Goal: Book appointment/travel/reservation

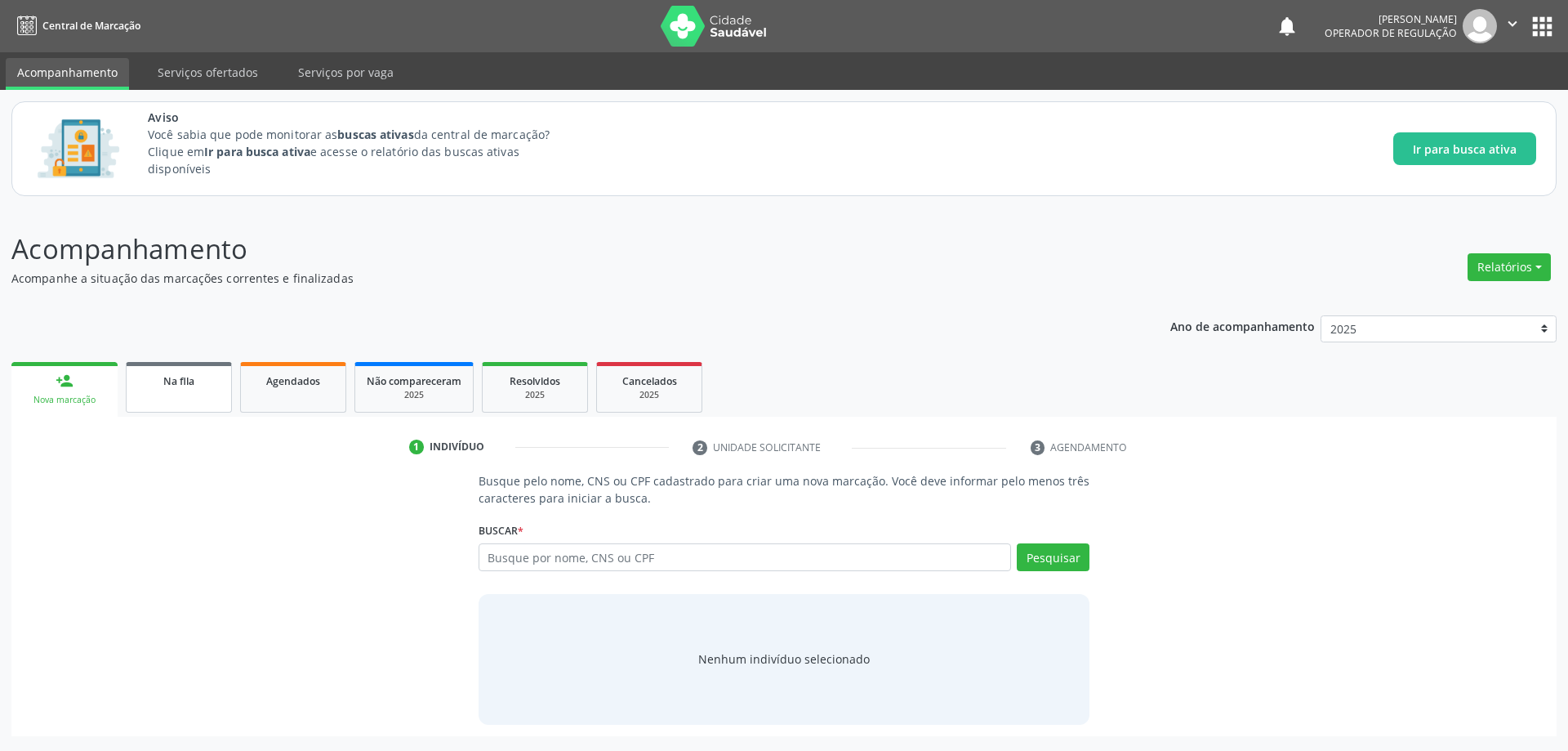
click at [162, 388] on div "Na fila" at bounding box center [179, 381] width 82 height 17
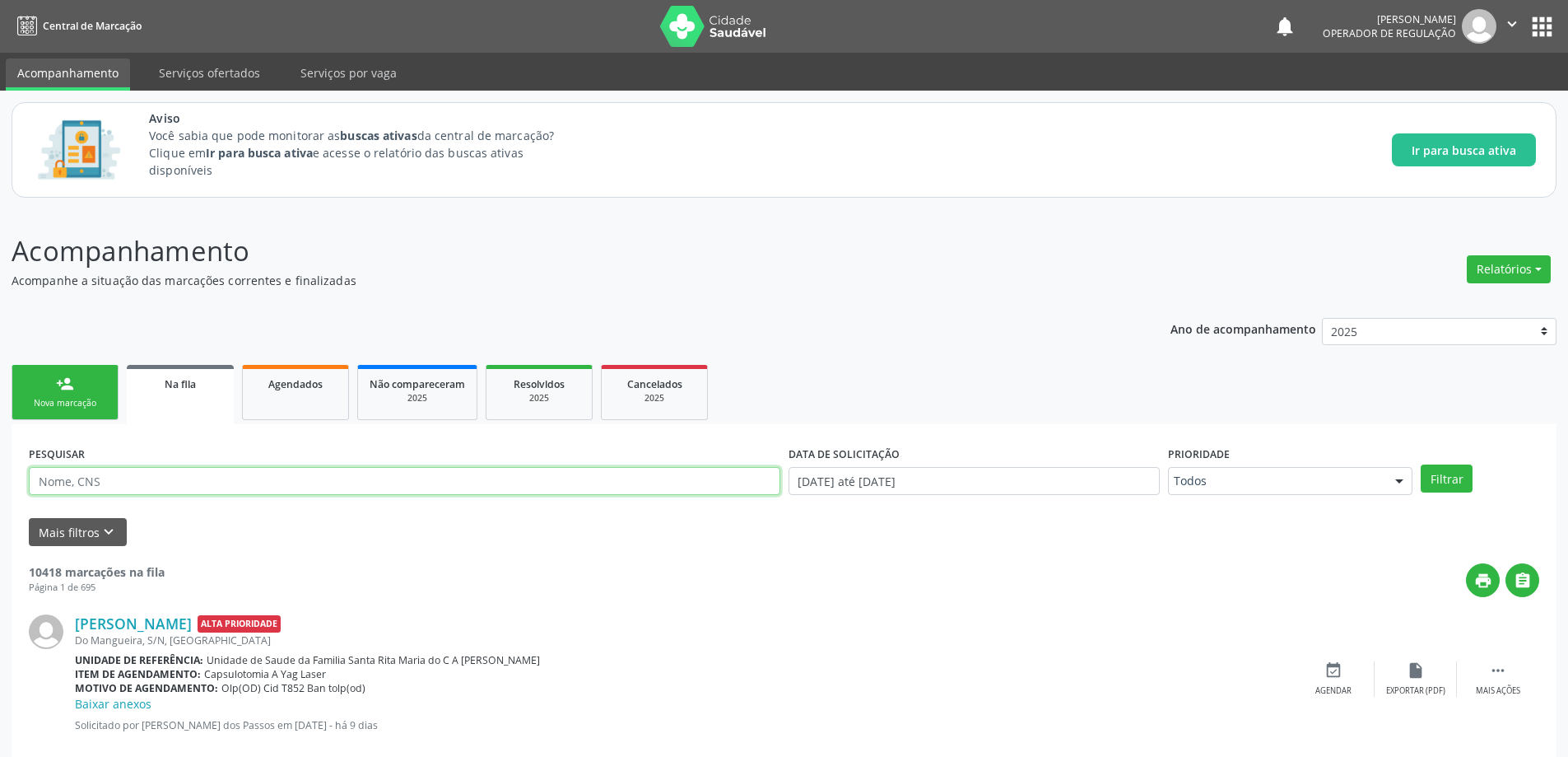
click at [425, 479] on input "text" at bounding box center [405, 481] width 752 height 28
type input "708506378718976"
click at [1421, 465] on button "Filtrar" at bounding box center [1447, 478] width 52 height 28
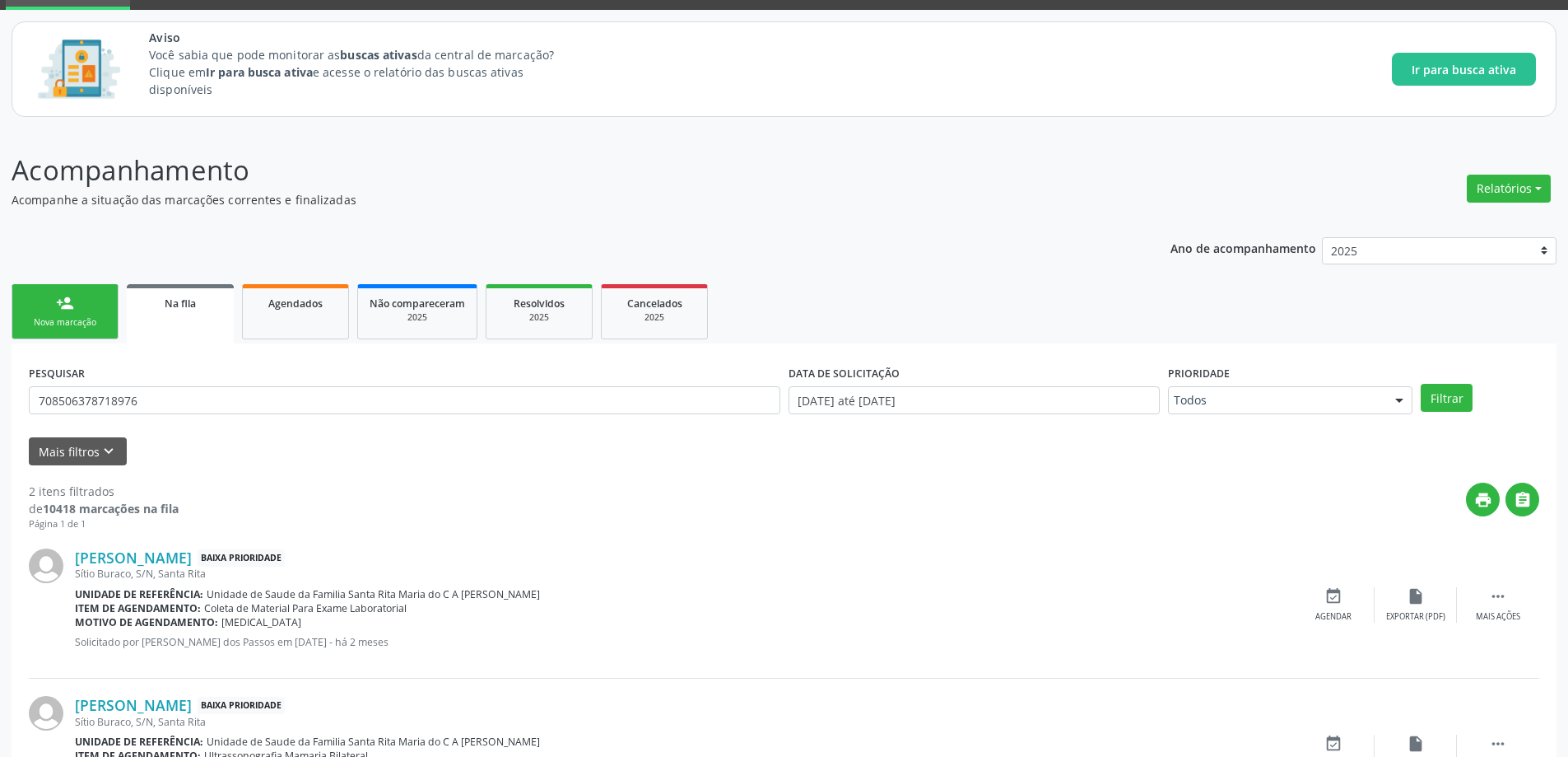
scroll to position [178, 0]
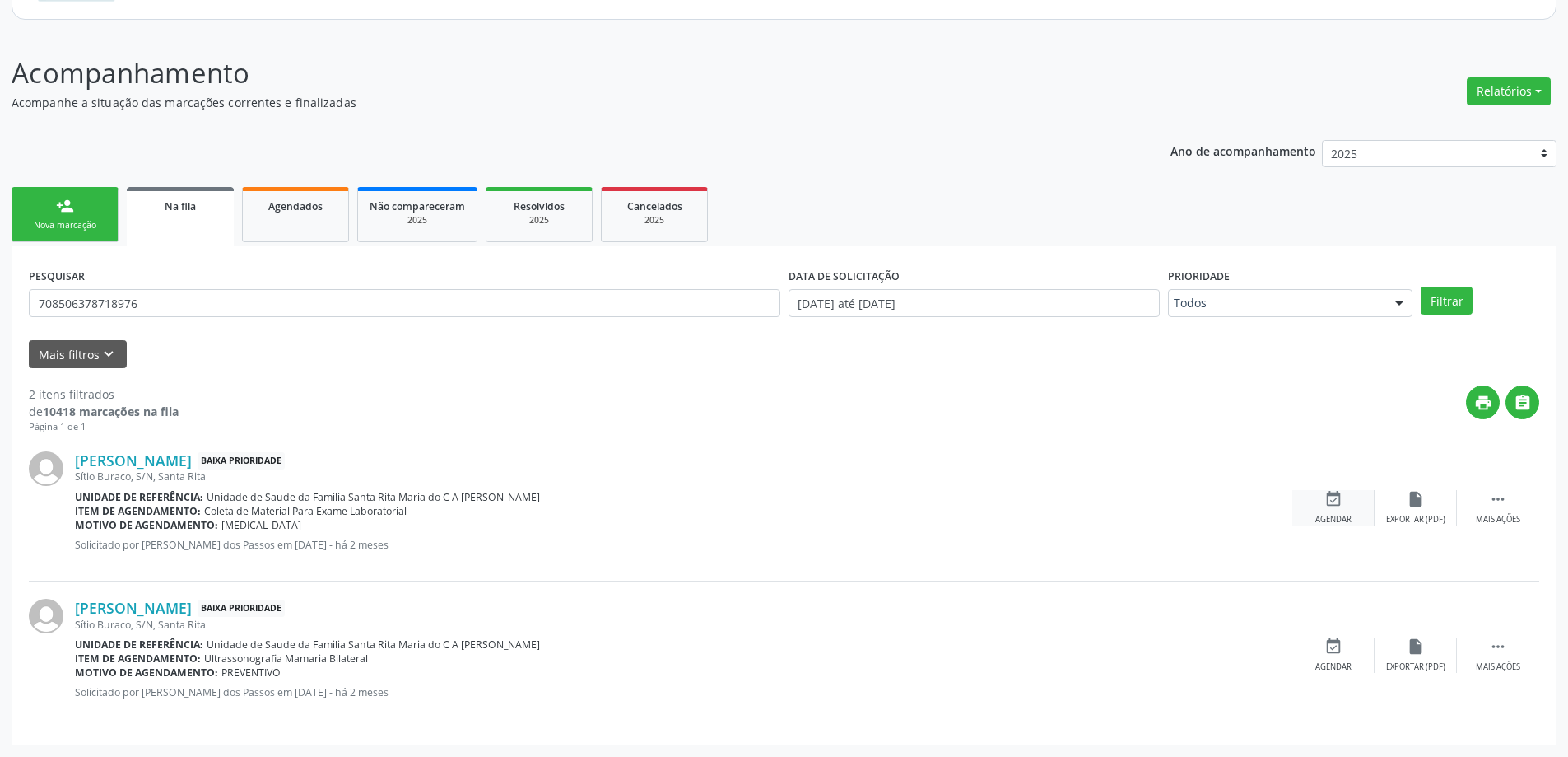
click at [1338, 510] on div "event_available Agendar" at bounding box center [1333, 507] width 83 height 36
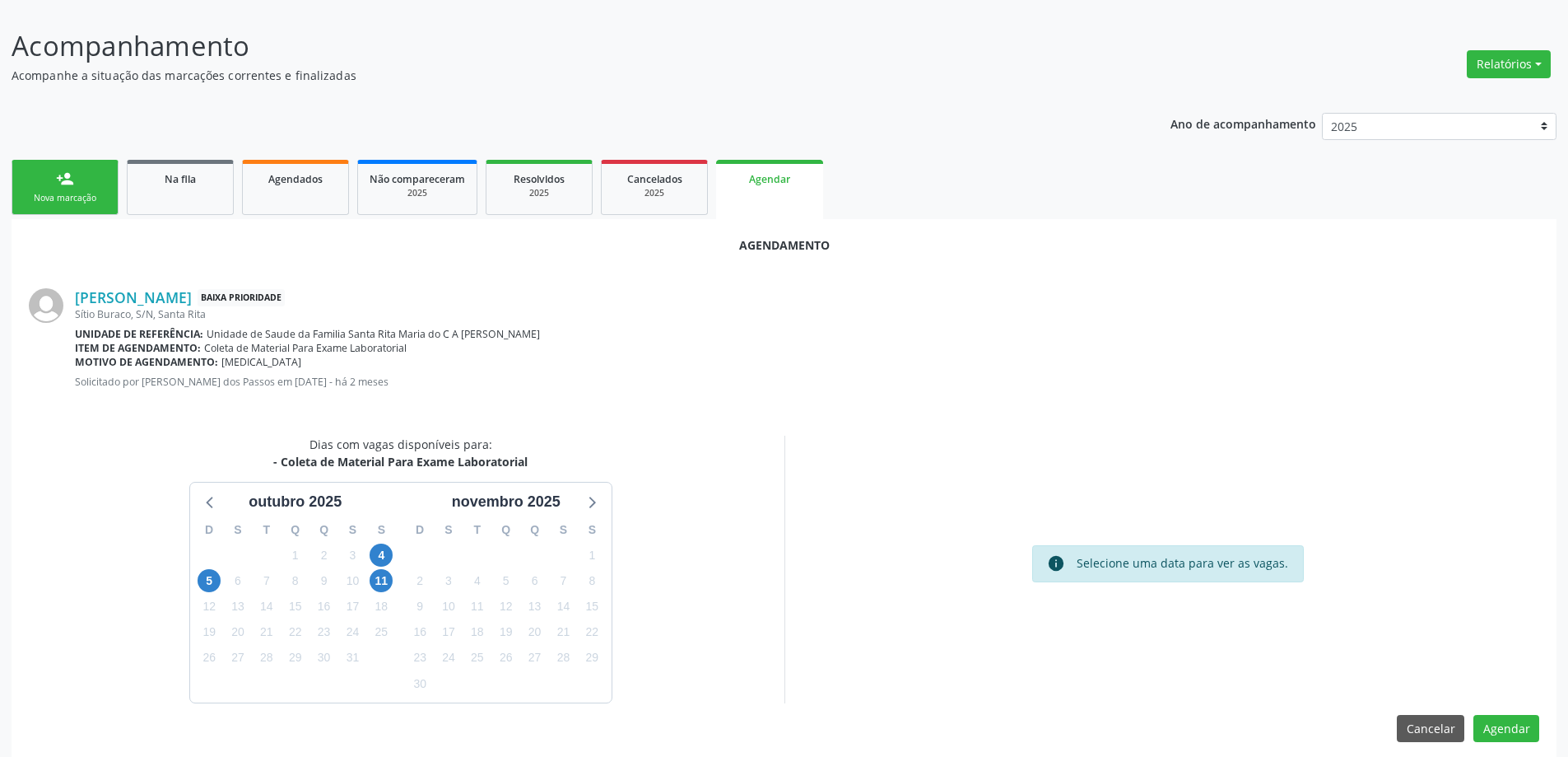
scroll to position [219, 0]
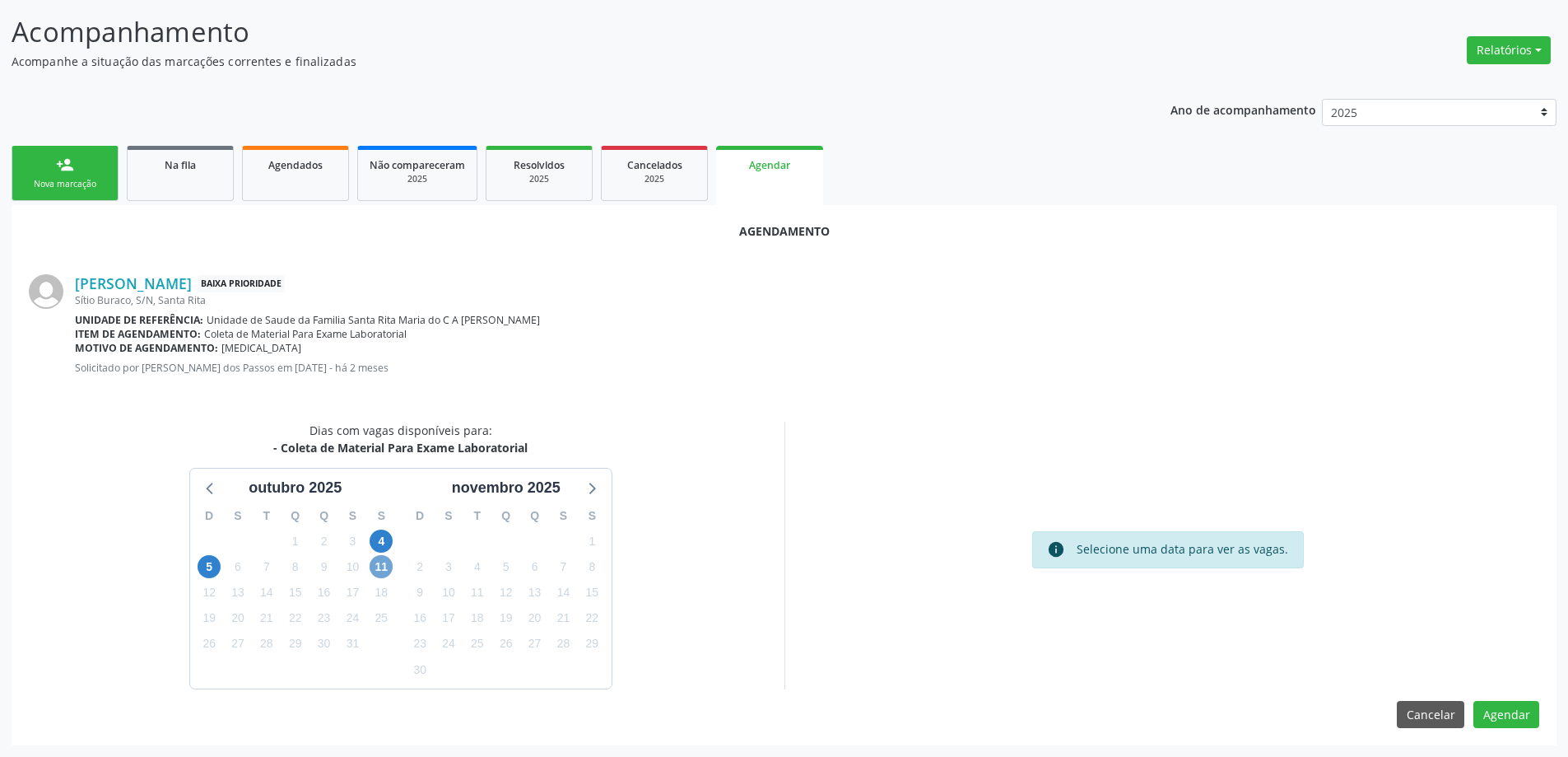
click at [384, 569] on span "11" at bounding box center [381, 567] width 23 height 23
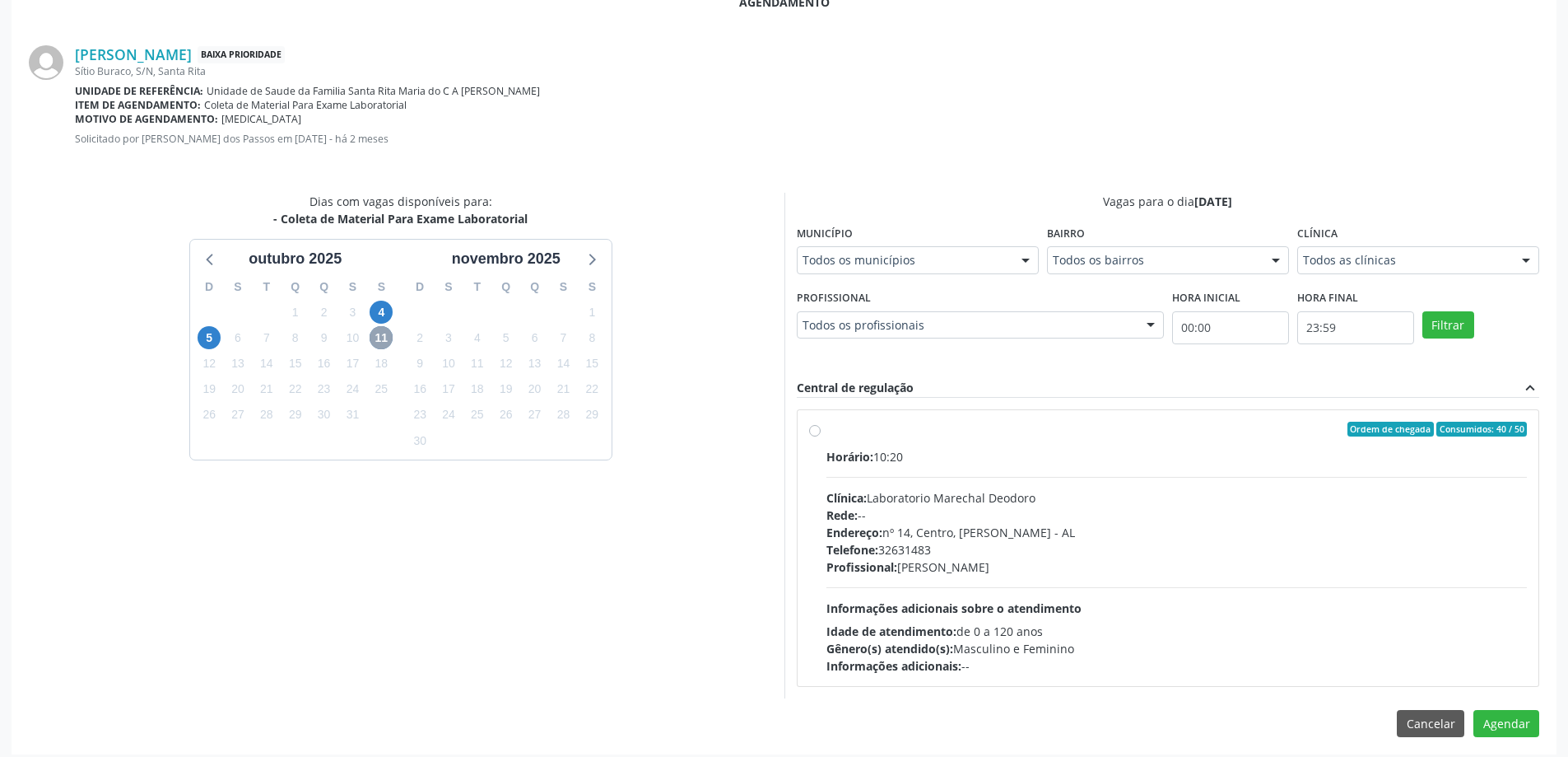
scroll to position [457, 0]
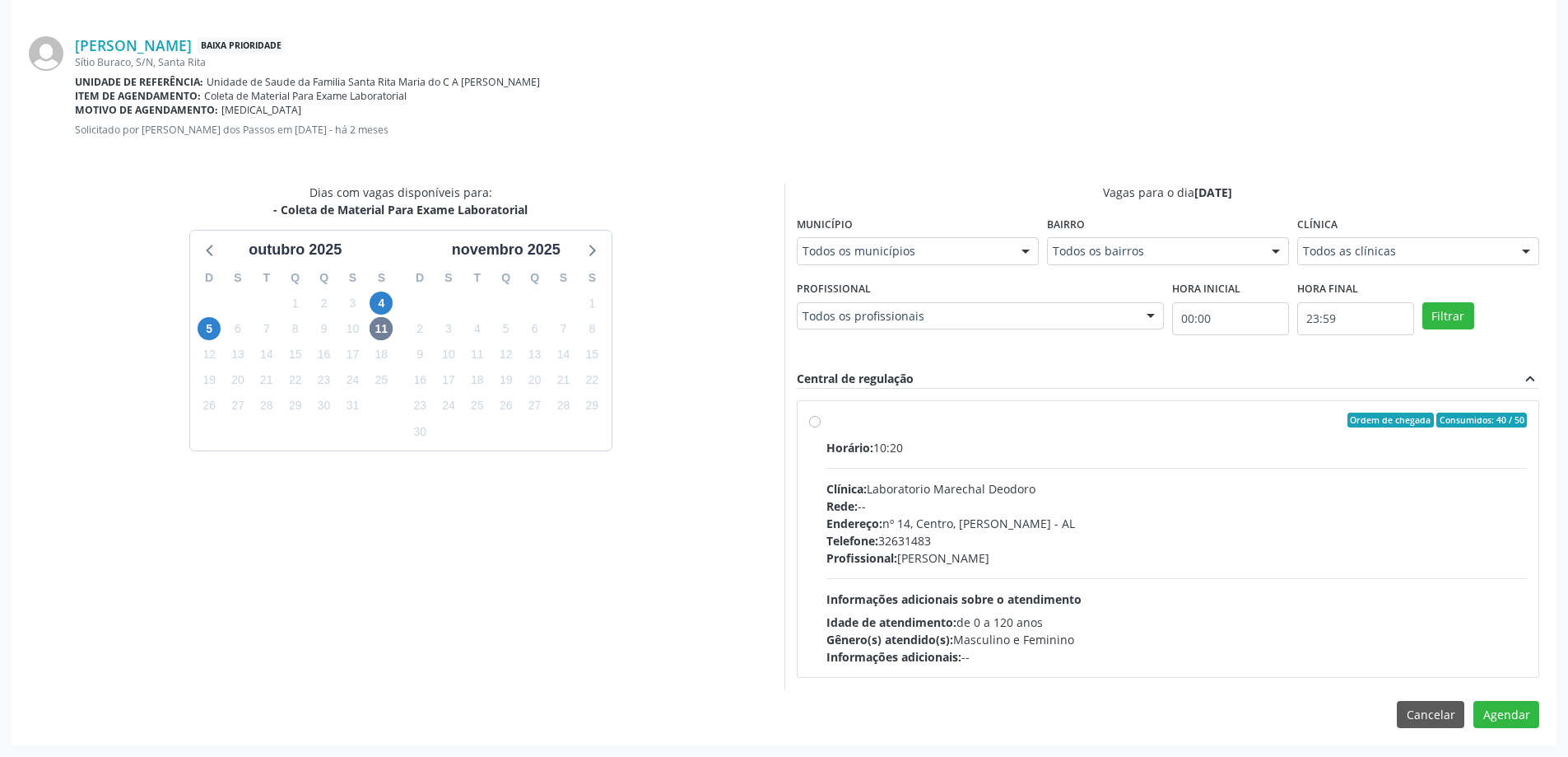
click at [827, 423] on label "Ordem de chegada Consumidos: 40 / 50 Horário: 10:20 Clínica: Laboratorio Marech…" at bounding box center [1178, 539] width 702 height 253
click at [814, 423] on input "Ordem de chegada Consumidos: 40 / 50 Horário: 10:20 Clínica: Laboratorio Marech…" at bounding box center [815, 419] width 12 height 14
radio input "true"
click at [1506, 746] on button "Agendar" at bounding box center [1506, 744] width 66 height 28
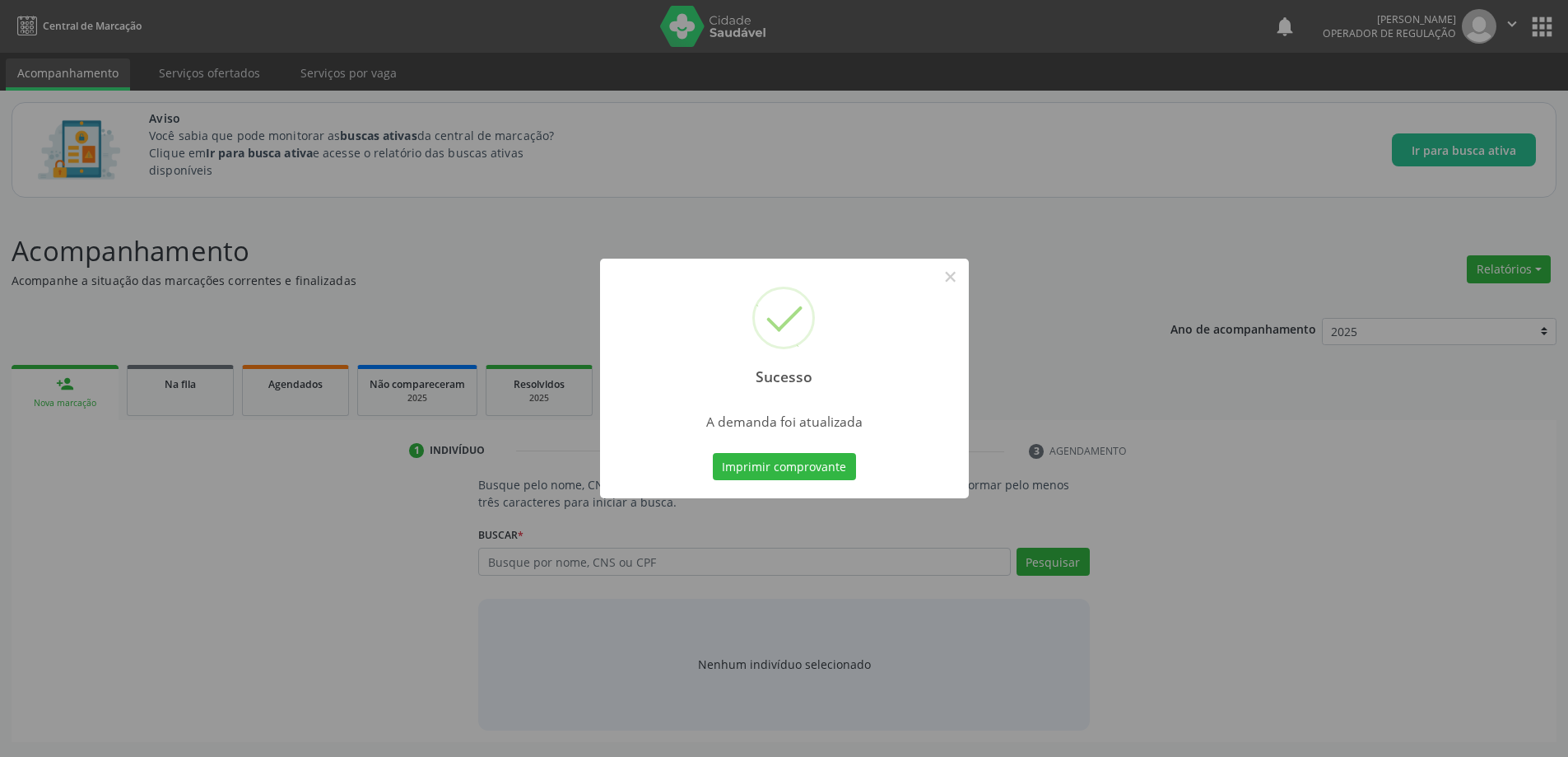
scroll to position [0, 0]
click at [959, 271] on button "×" at bounding box center [956, 276] width 28 height 28
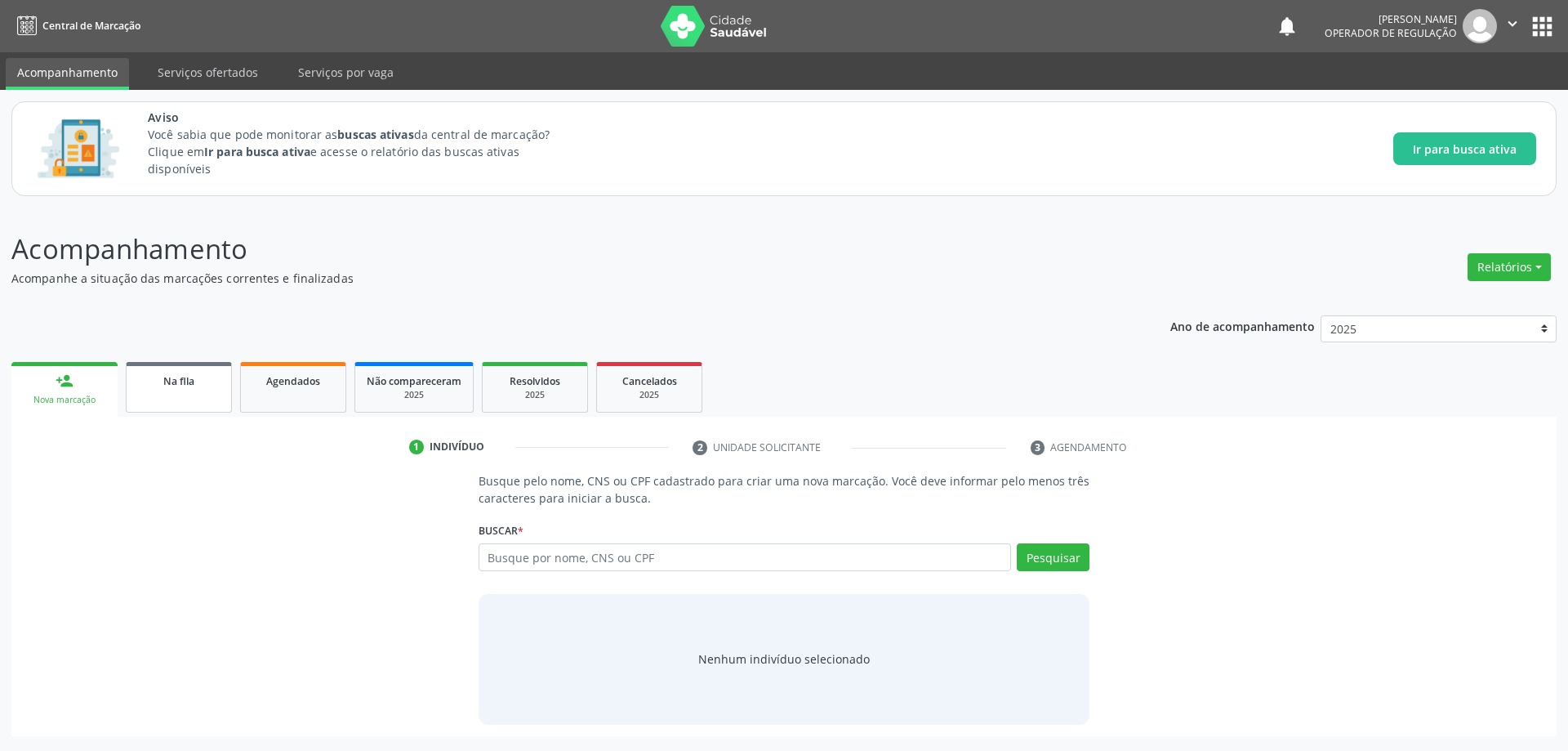
click at [196, 373] on div "Na fila" at bounding box center [179, 381] width 82 height 17
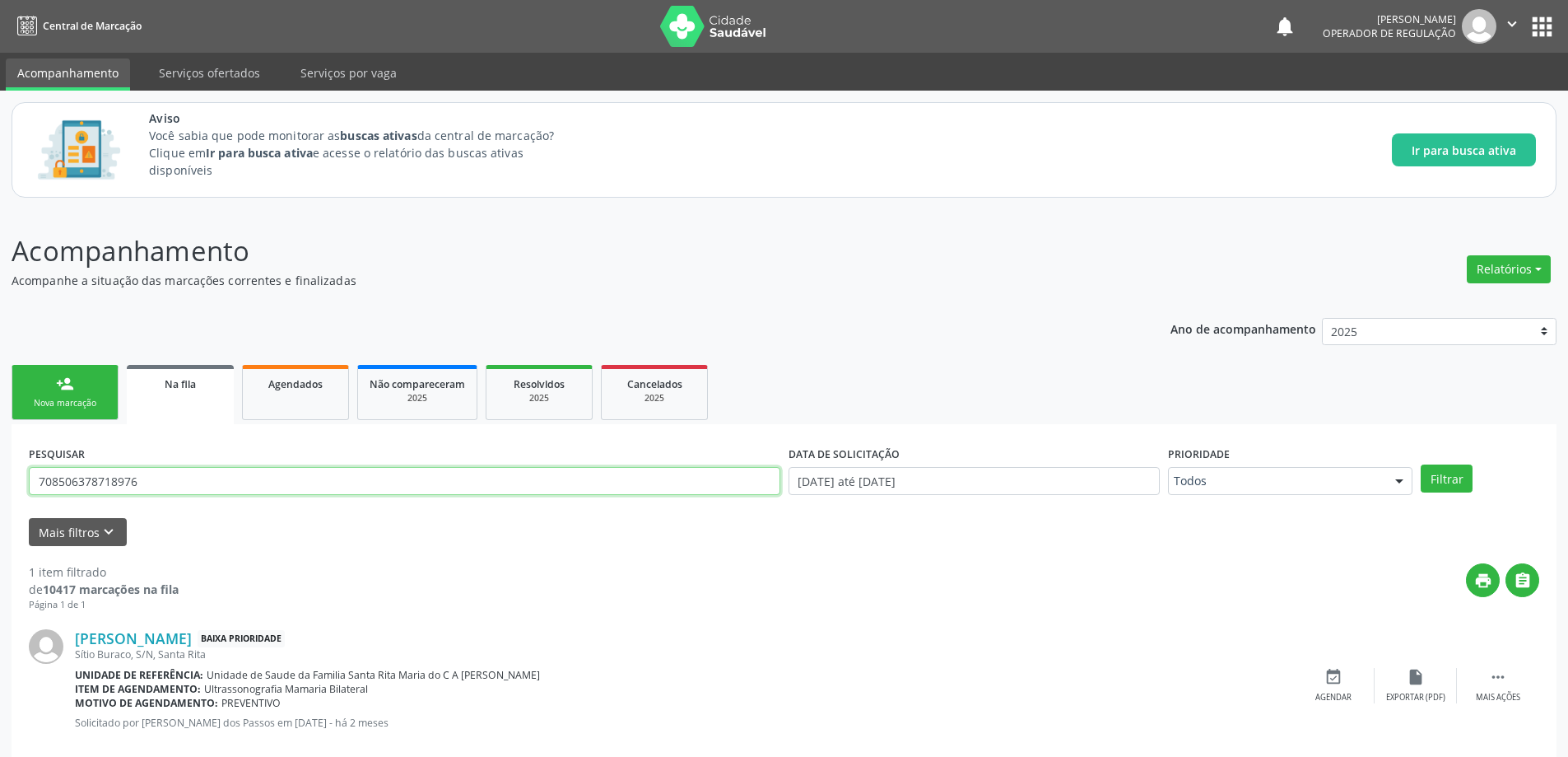
click at [315, 490] on input "708506378718976" at bounding box center [405, 481] width 752 height 28
click at [1421, 465] on button "Filtrar" at bounding box center [1447, 478] width 52 height 28
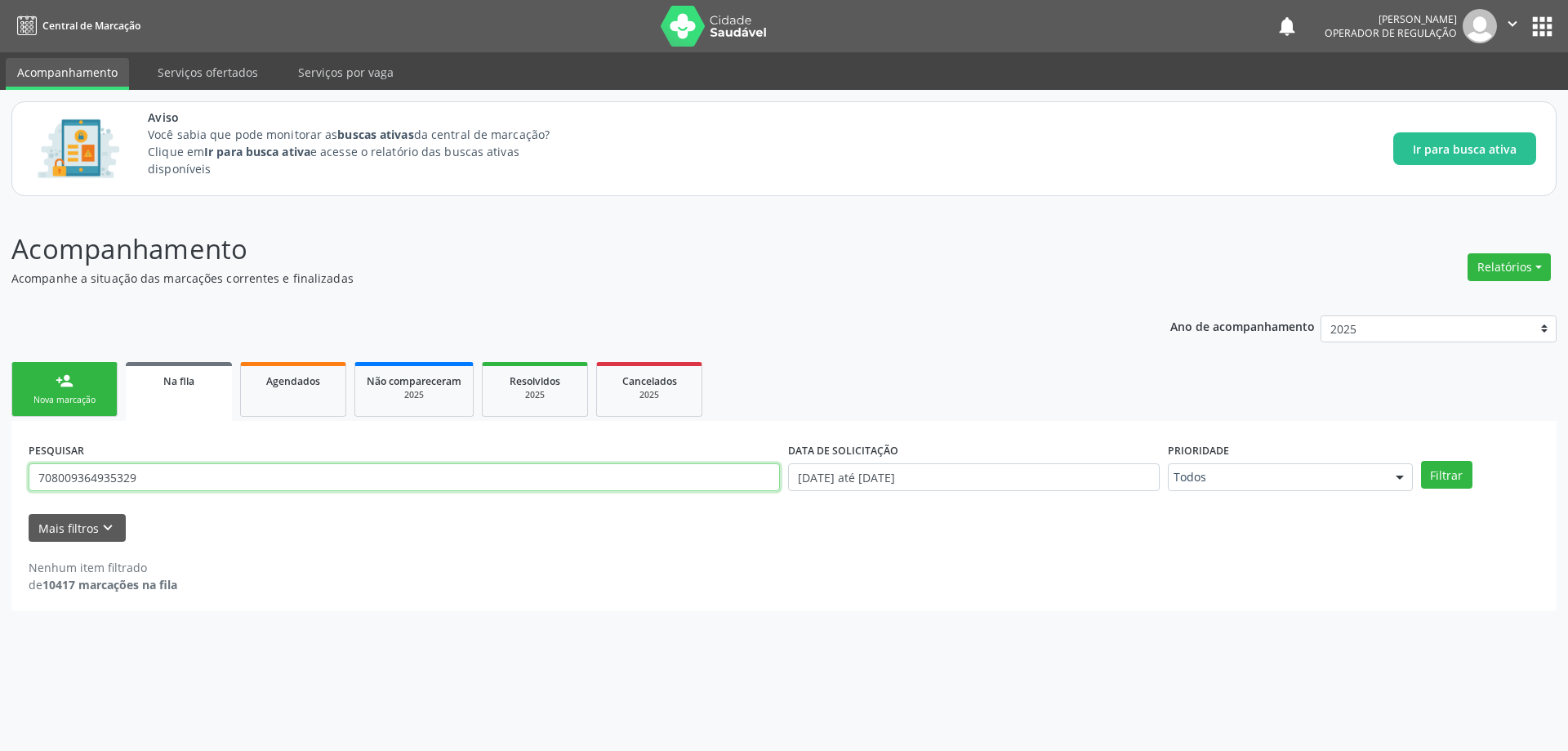
click at [320, 481] on input "708009364935329" at bounding box center [404, 477] width 752 height 28
type input "7"
type input "708009364936329"
click at [1421, 461] on button "Filtrar" at bounding box center [1447, 474] width 52 height 28
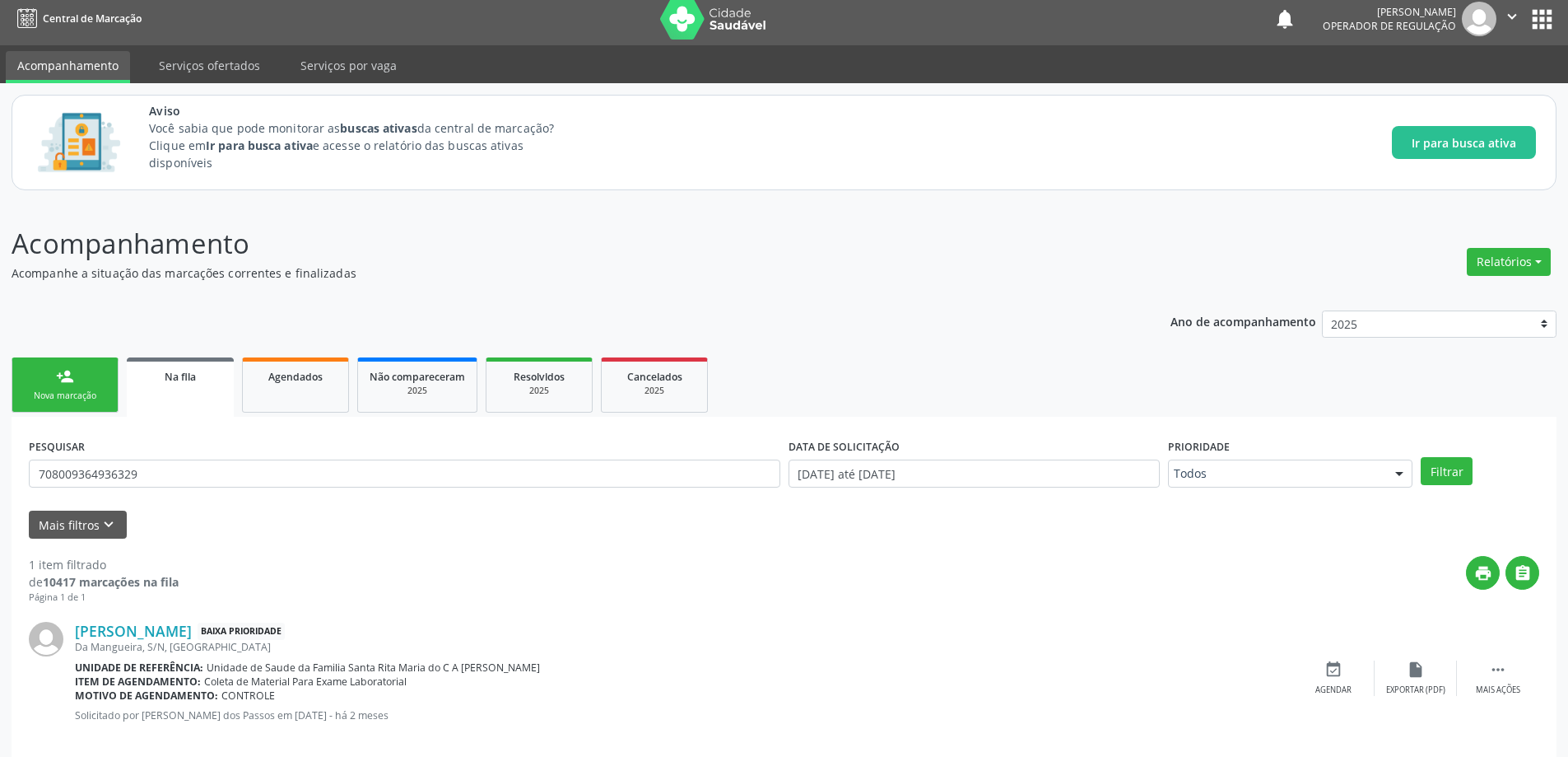
scroll to position [31, 0]
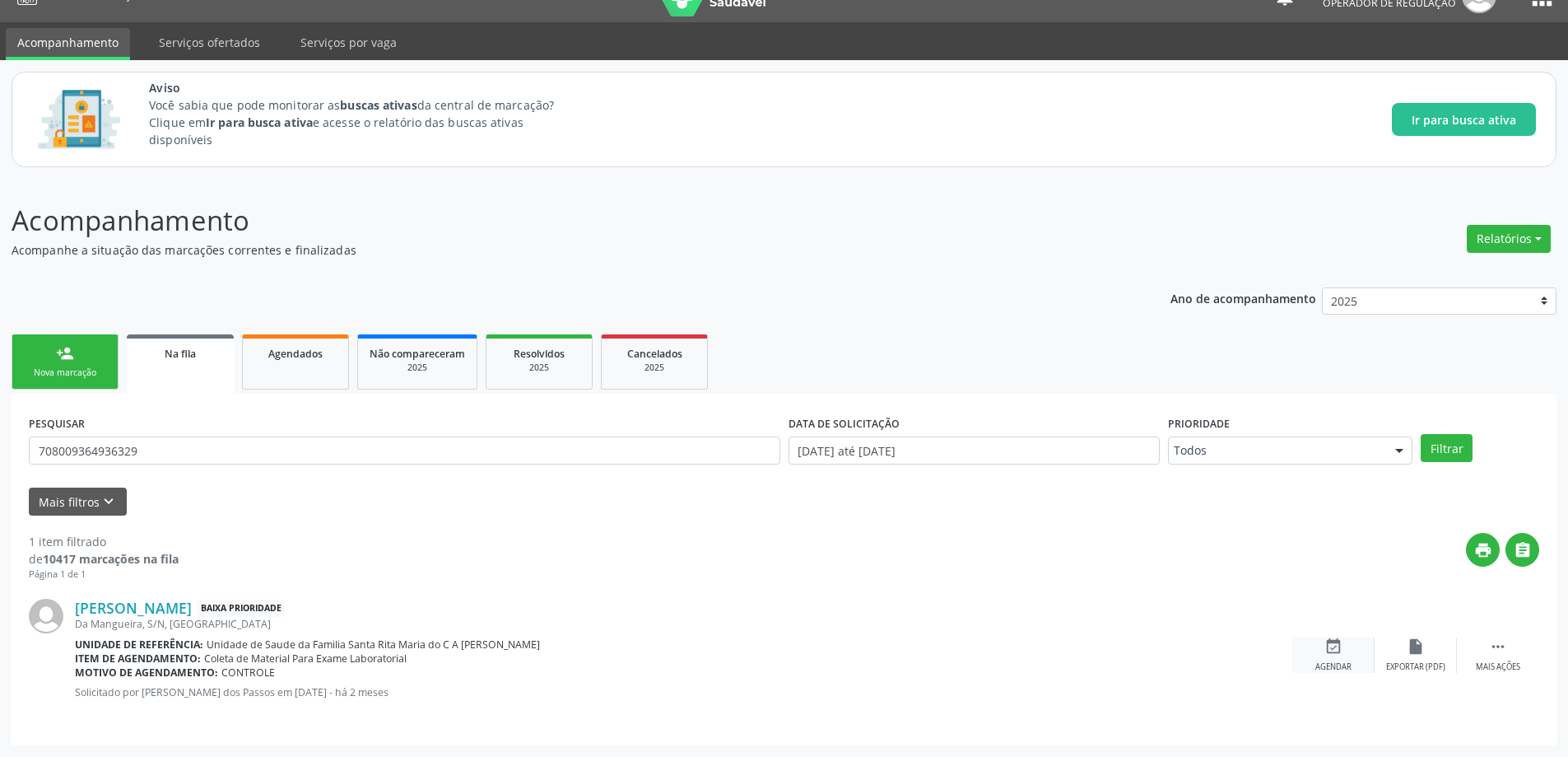
click at [1334, 662] on div "Agendar" at bounding box center [1333, 668] width 37 height 12
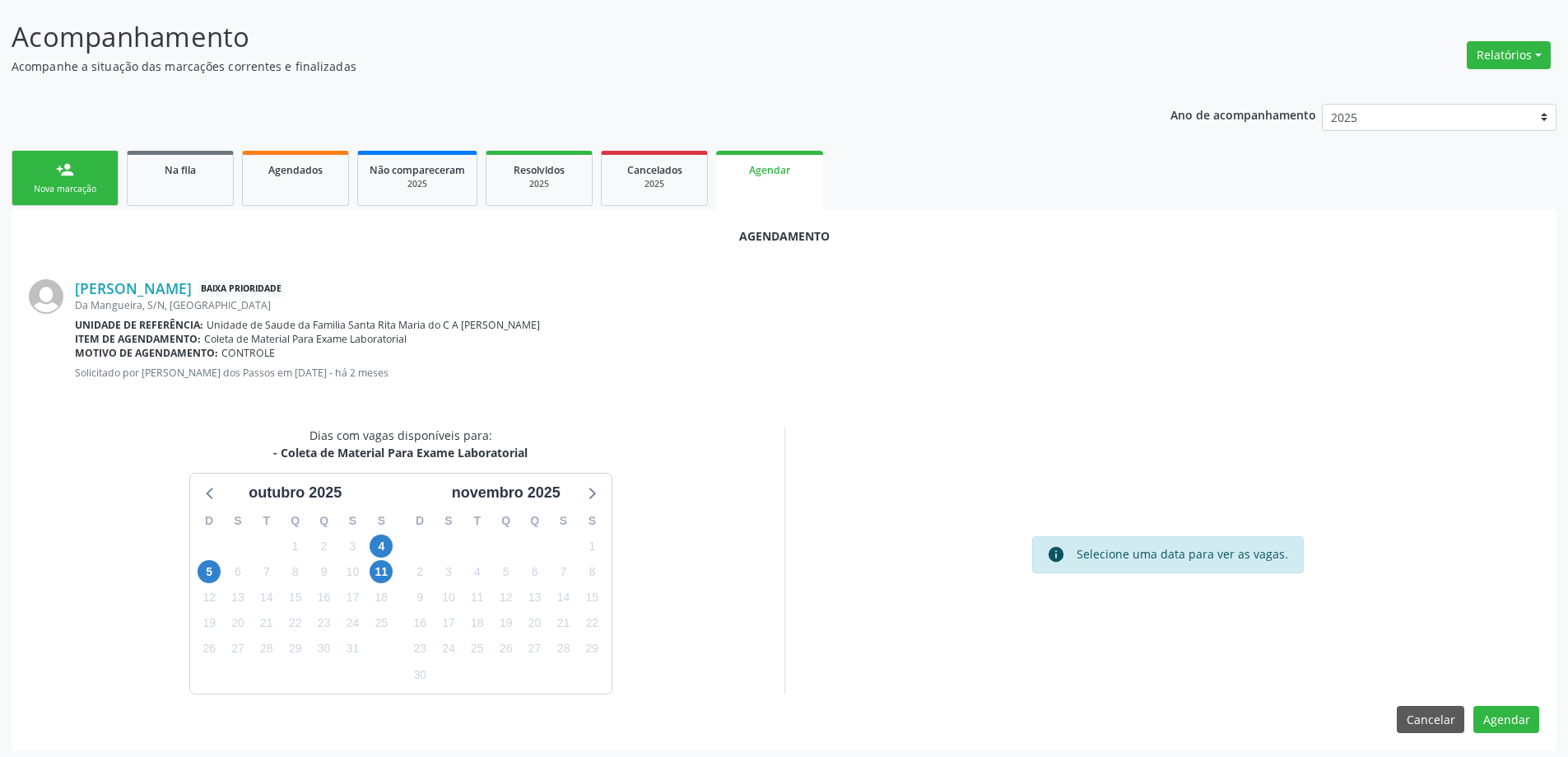
scroll to position [219, 0]
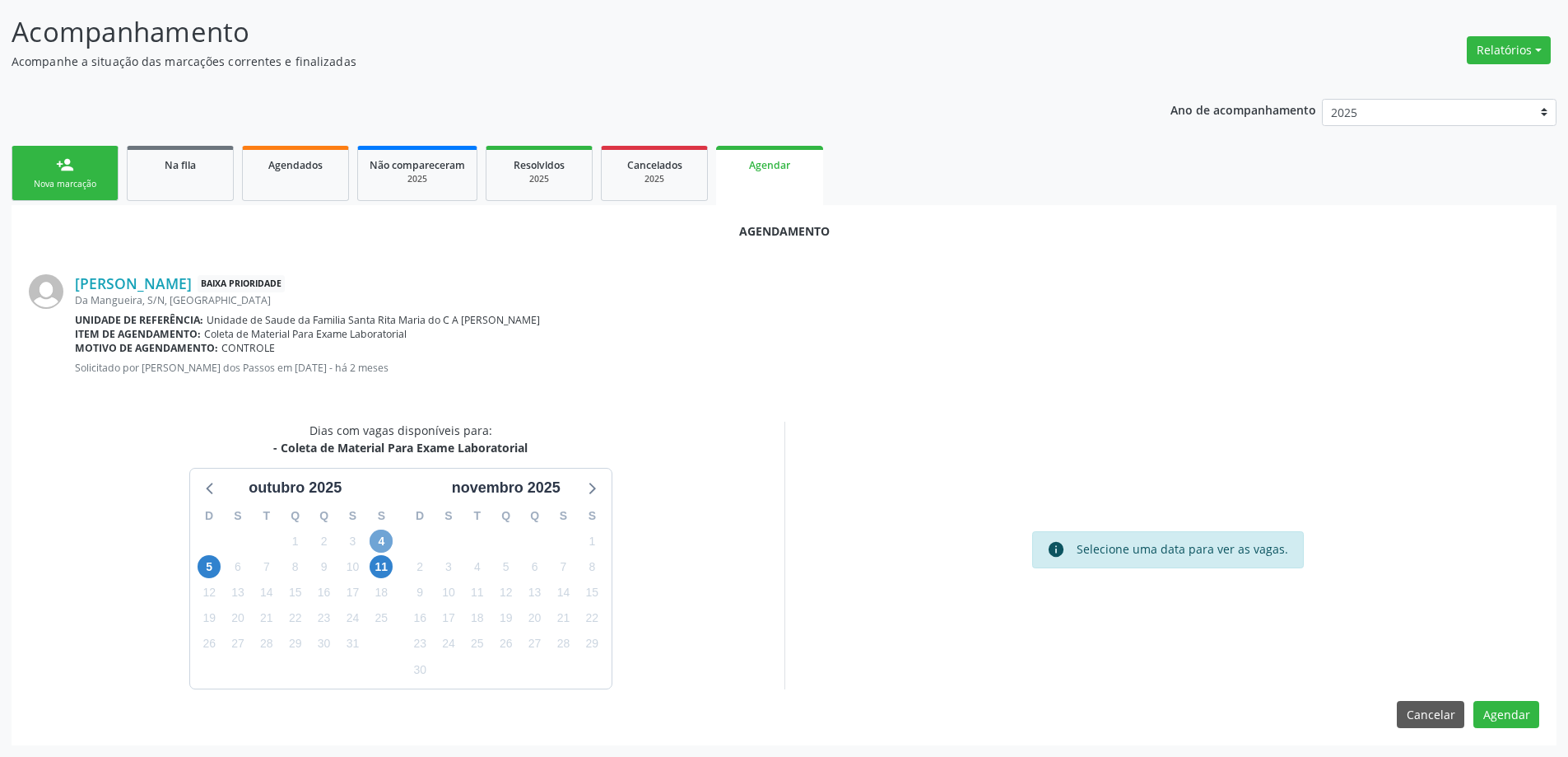
click at [374, 545] on span "4" at bounding box center [381, 542] width 23 height 23
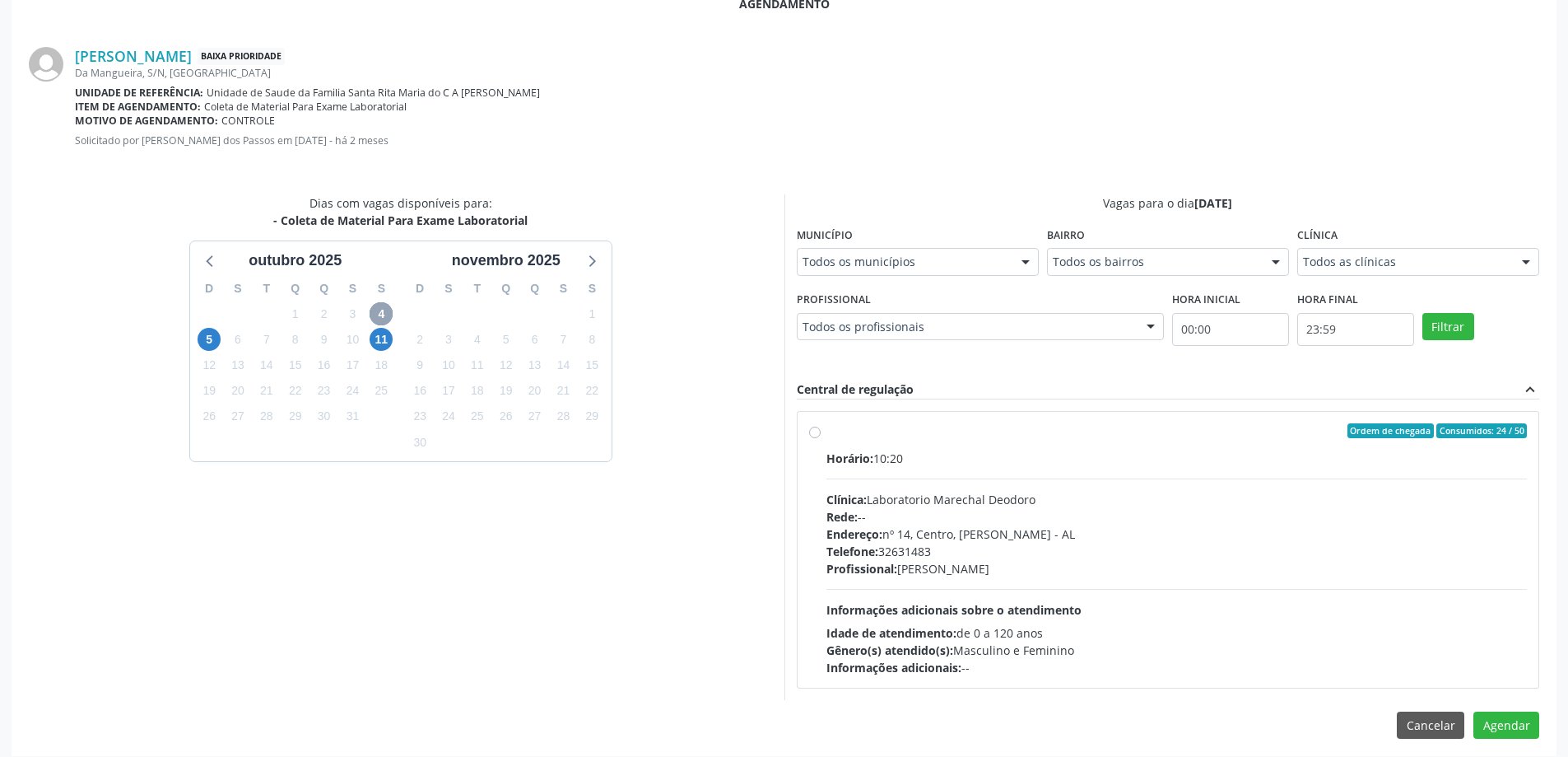
scroll to position [457, 0]
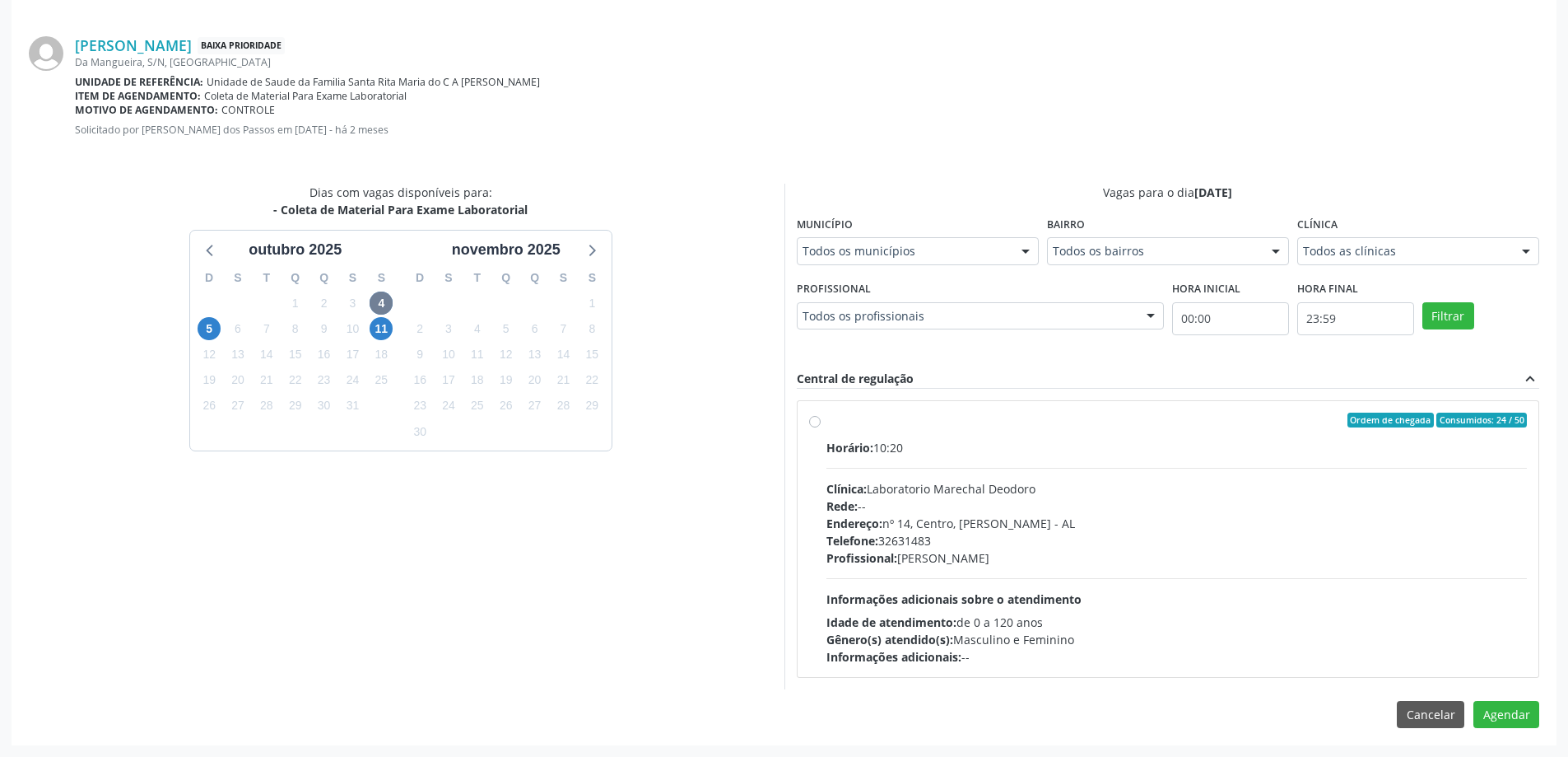
drag, startPoint x: 813, startPoint y: 420, endPoint x: 891, endPoint y: 421, distance: 78.0
click at [827, 421] on label "Ordem de chegada Consumidos: 24 / 50 Horário: 10:20 Clínica: Laboratorio Marech…" at bounding box center [1178, 539] width 702 height 253
click at [813, 421] on input "Ordem de chegada Consumidos: 24 / 50 Horário: 10:20 Clínica: Laboratorio Marech…" at bounding box center [815, 419] width 12 height 14
radio input "true"
click at [1509, 744] on button "Agendar" at bounding box center [1506, 744] width 66 height 28
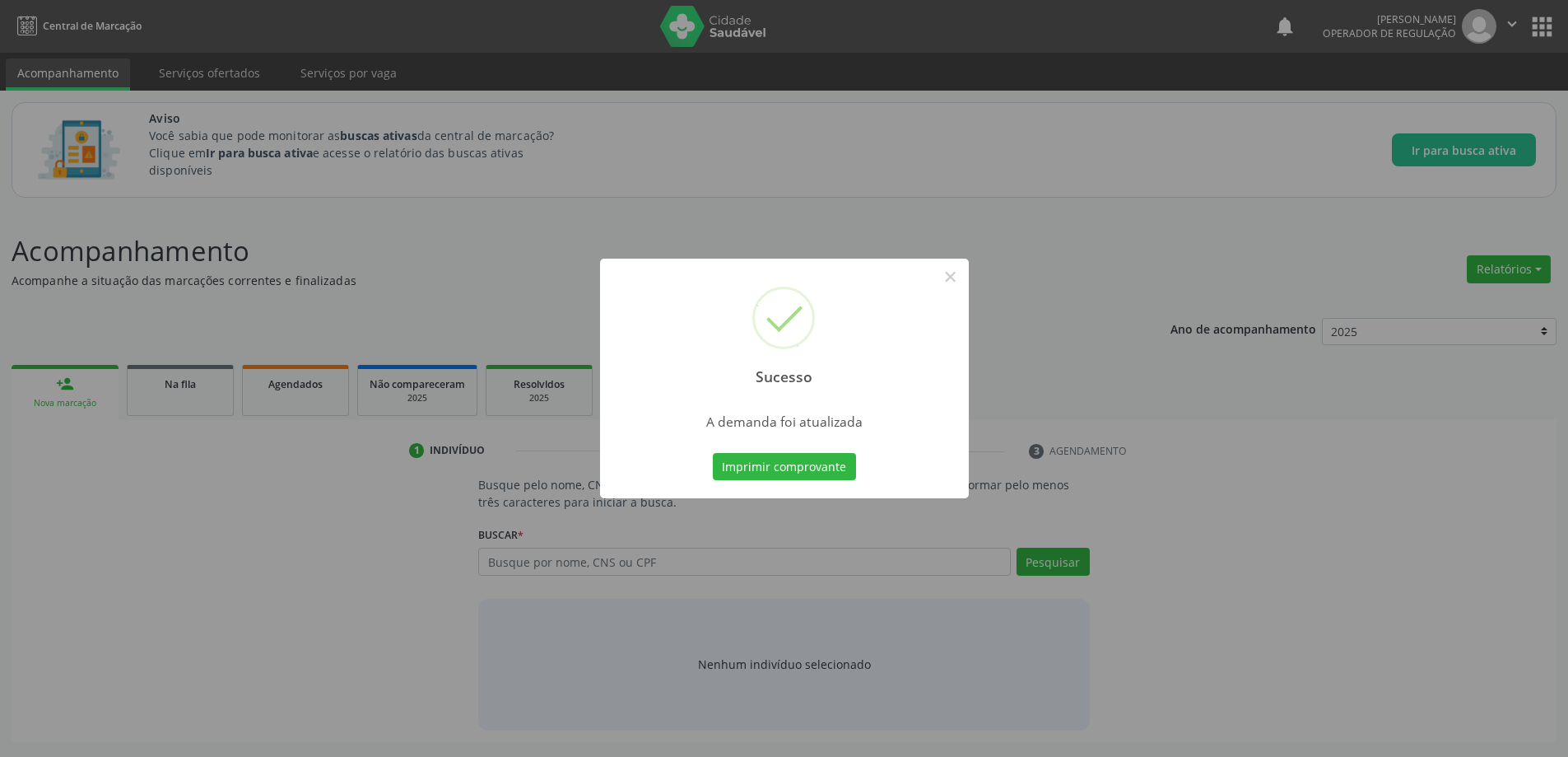
scroll to position [0, 0]
click at [962, 278] on button "×" at bounding box center [956, 276] width 28 height 28
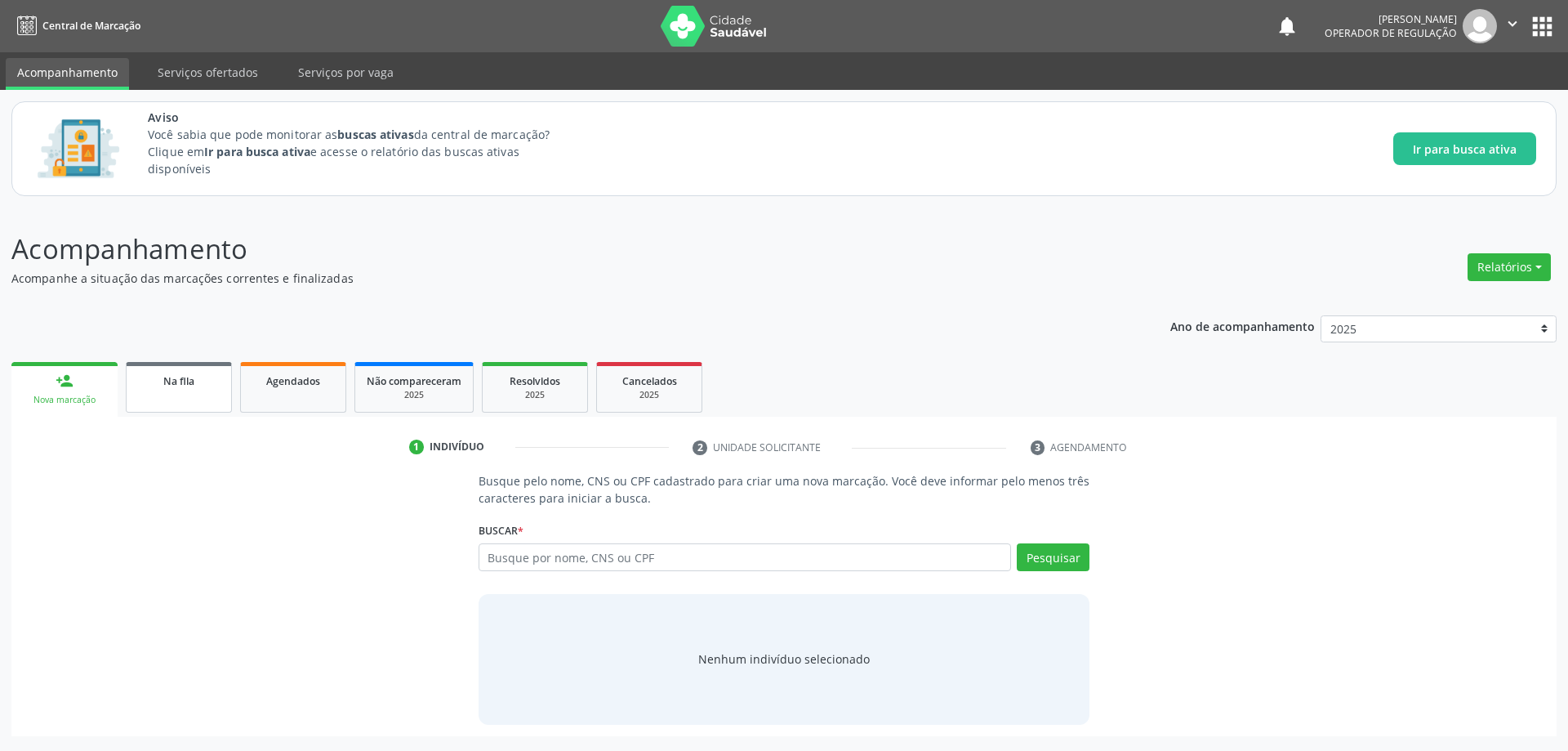
click at [200, 377] on div "Na fila" at bounding box center [179, 381] width 82 height 17
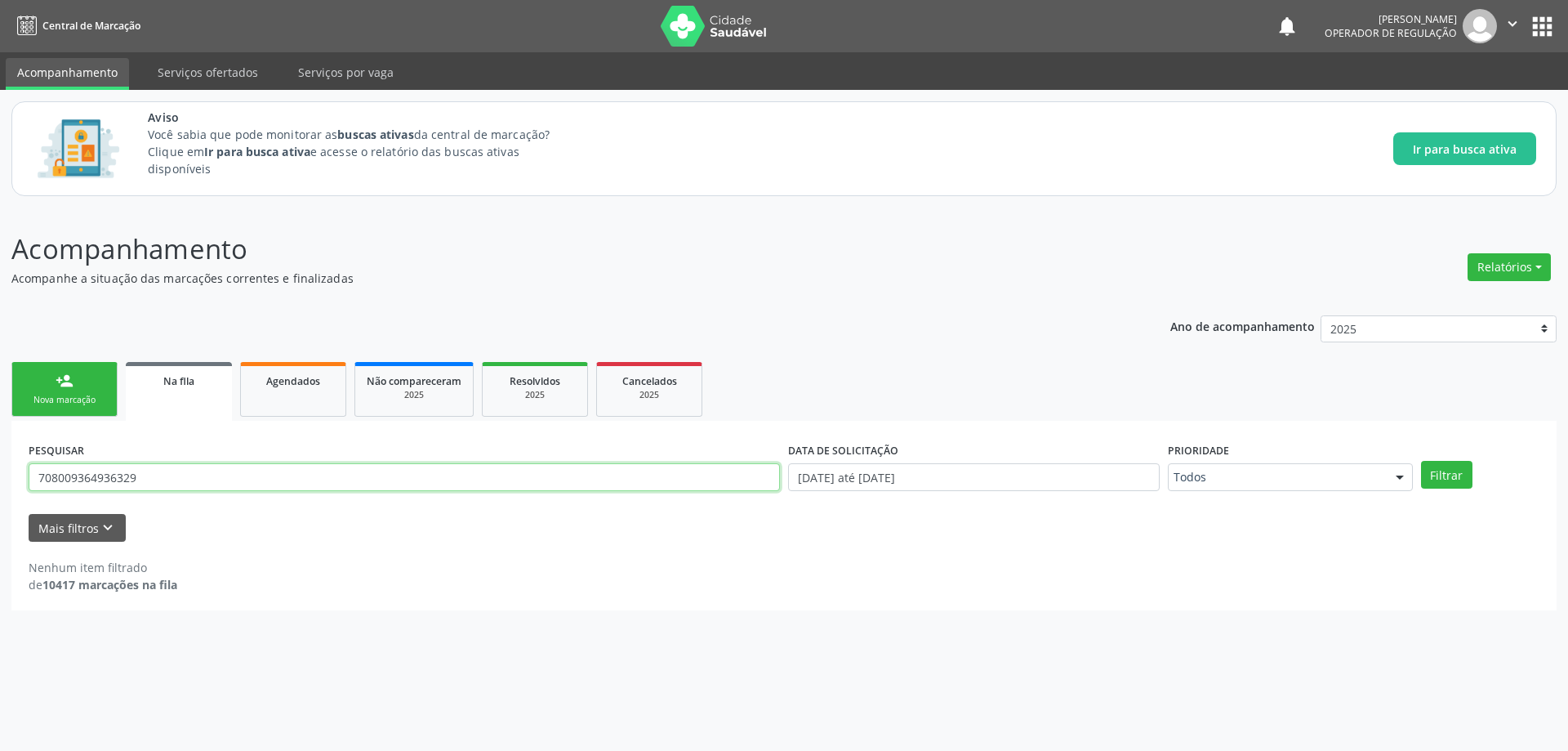
click at [192, 479] on input "708009364936329" at bounding box center [404, 477] width 752 height 28
type input "700809945243990"
click at [1421, 461] on button "Filtrar" at bounding box center [1447, 474] width 52 height 28
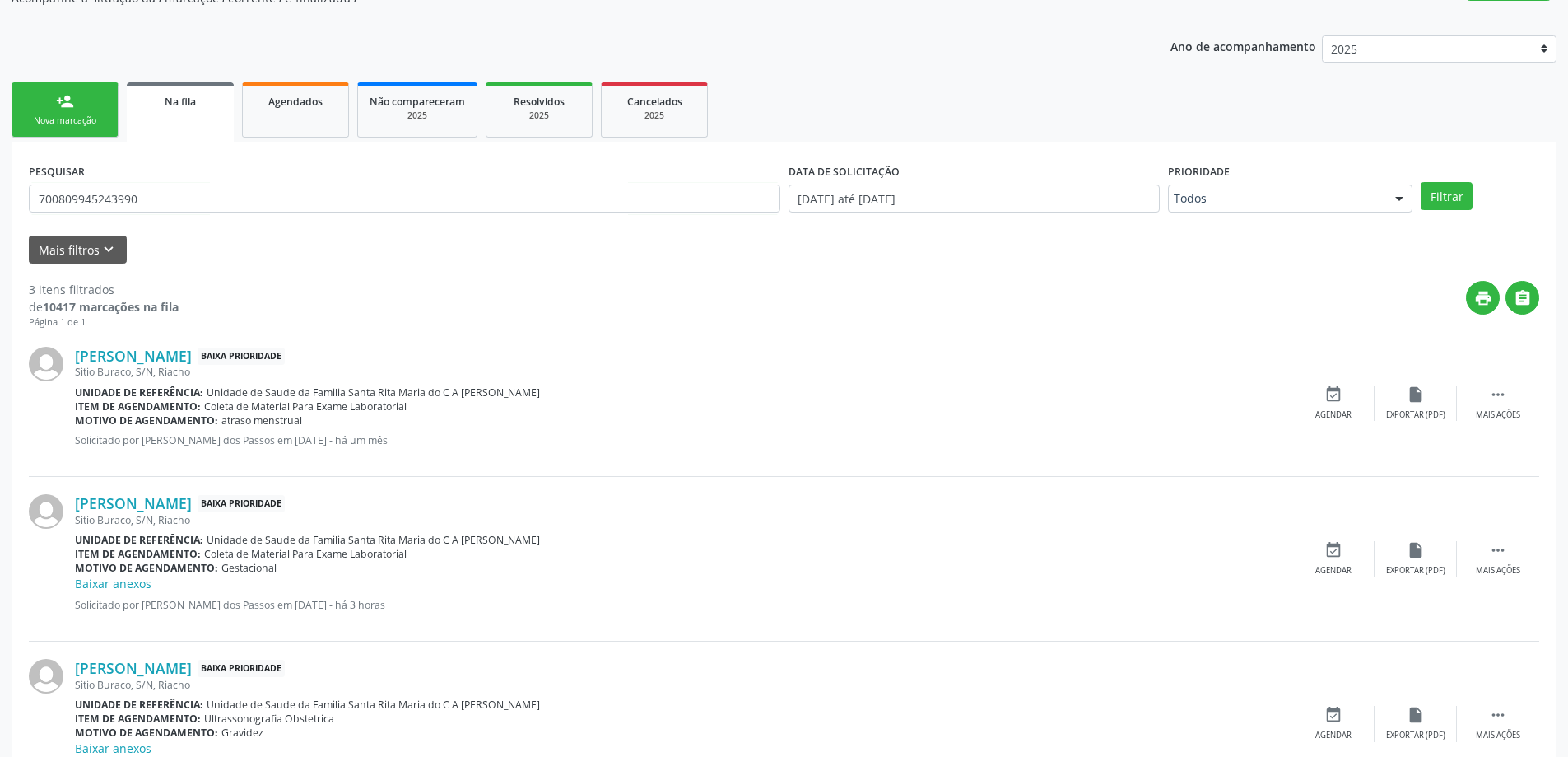
scroll to position [361, 0]
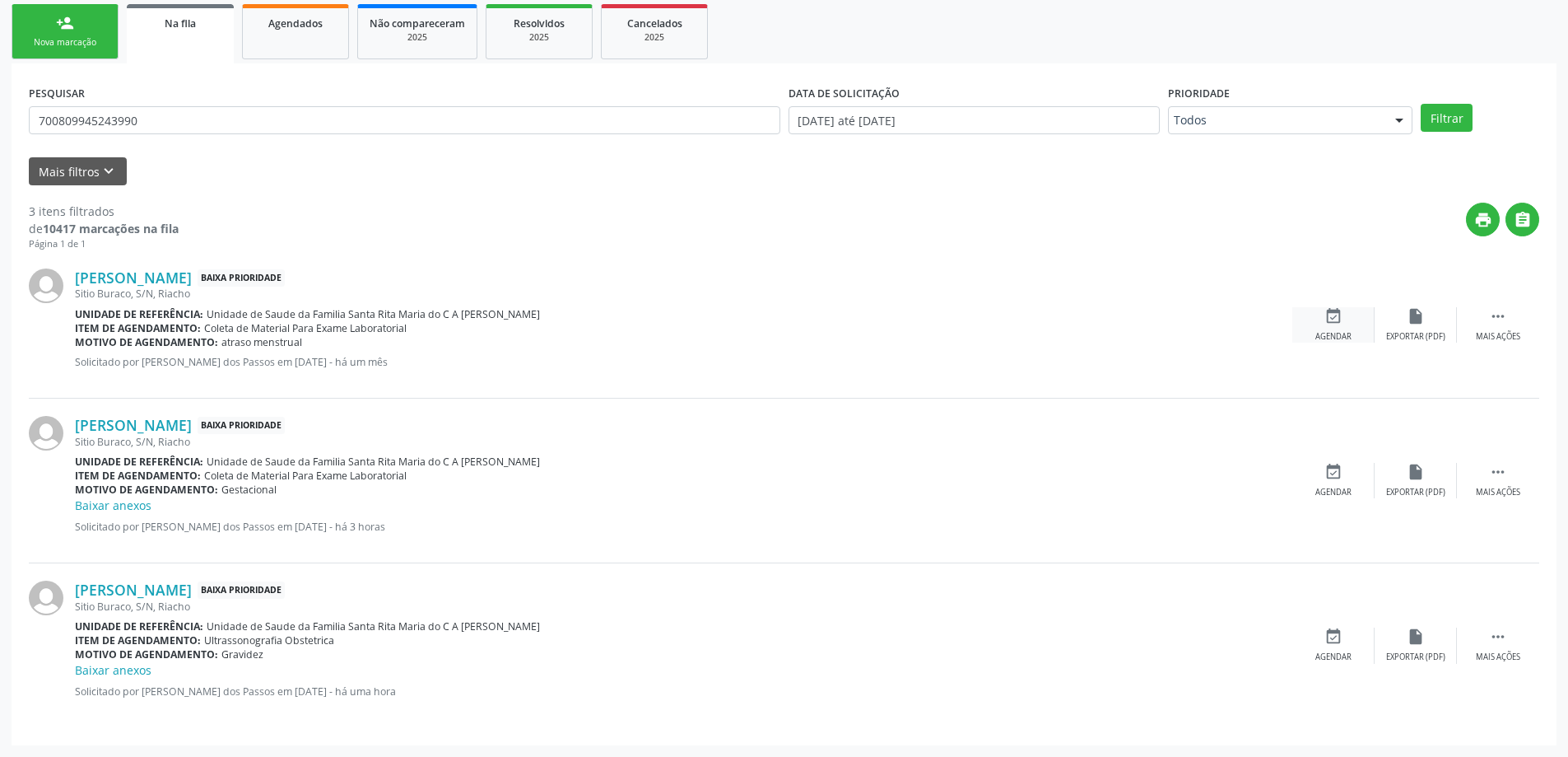
click at [1323, 318] on div "event_available Agendar" at bounding box center [1333, 324] width 83 height 36
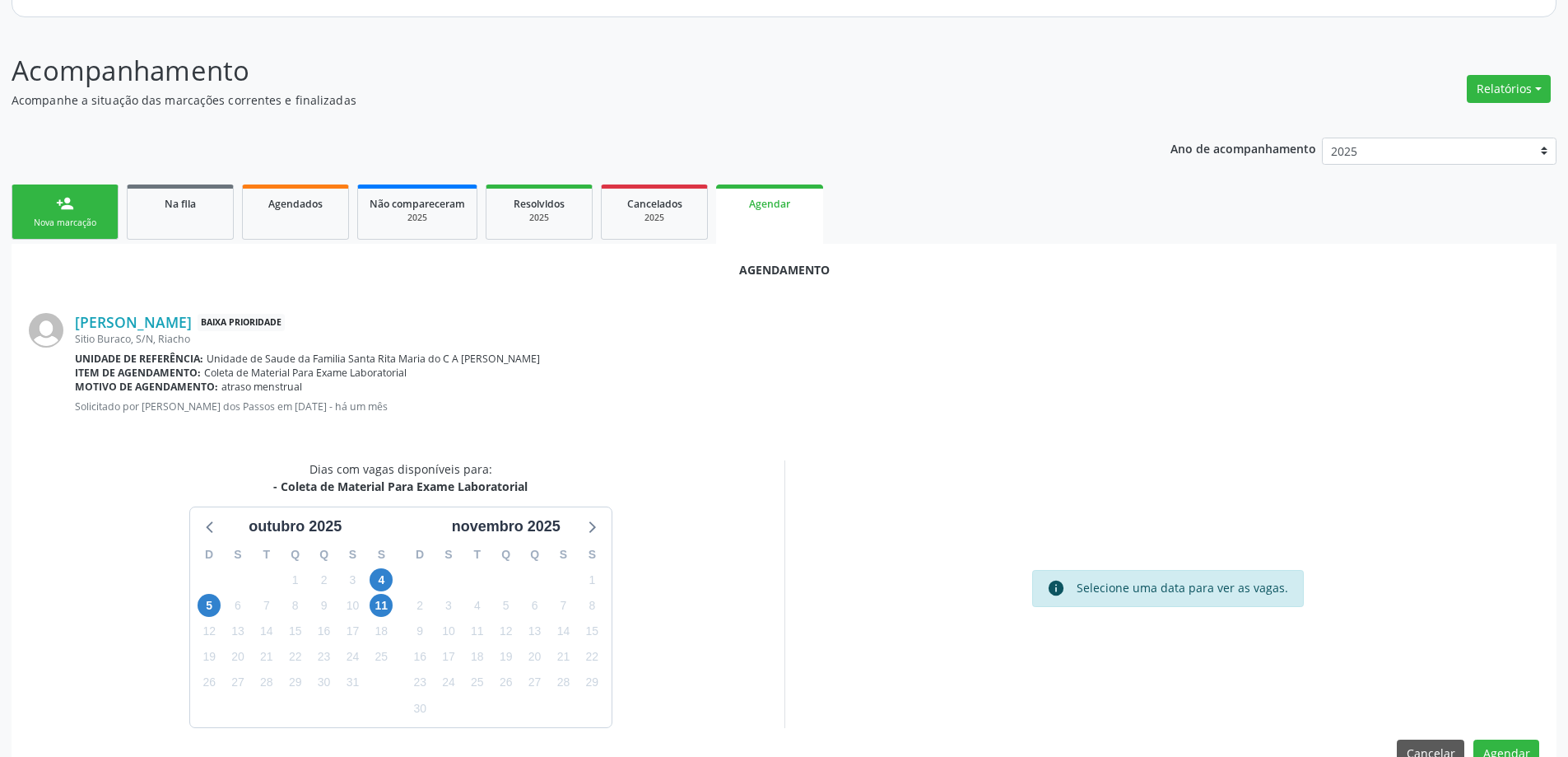
scroll to position [219, 0]
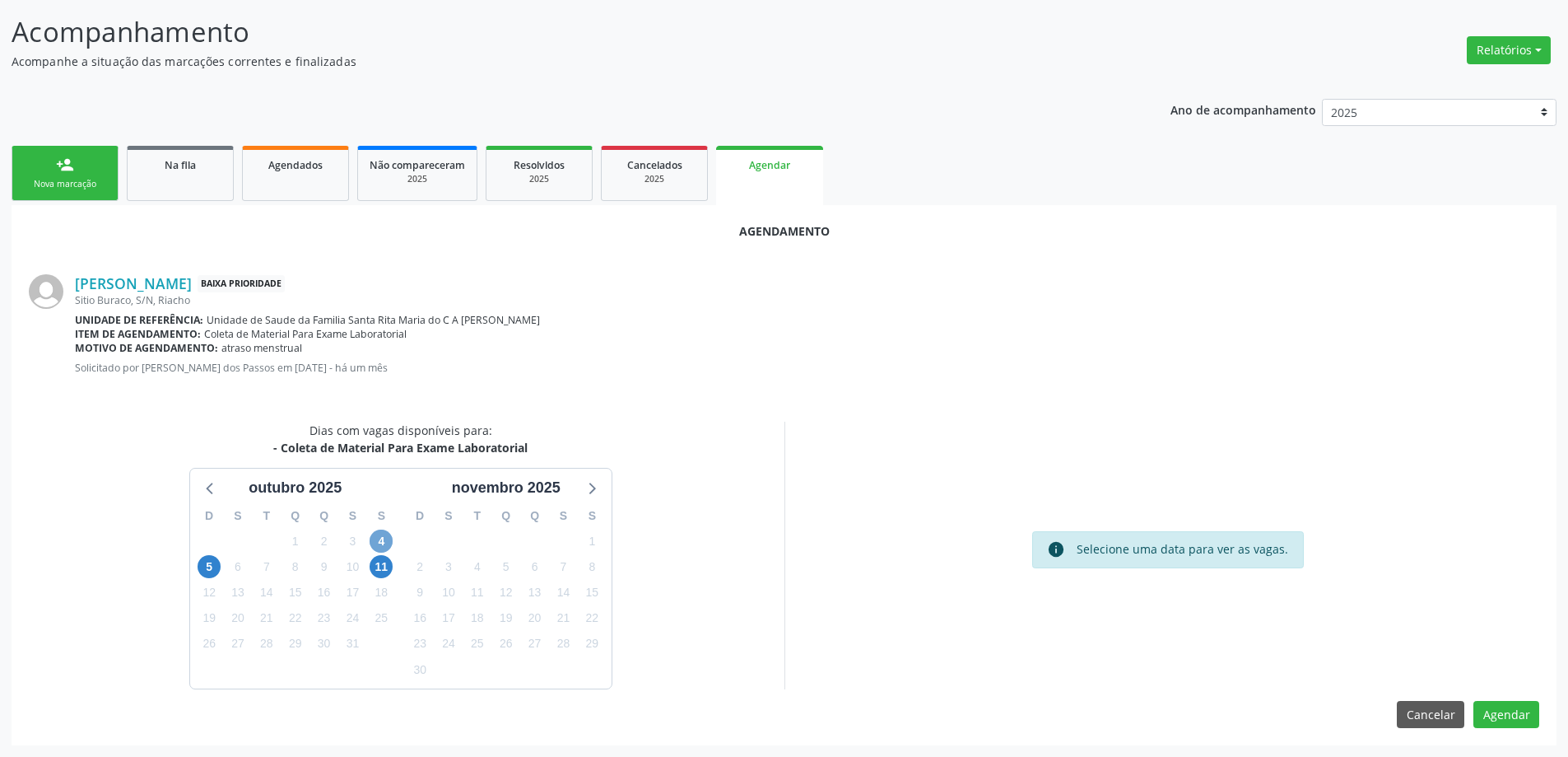
click at [376, 547] on span "4" at bounding box center [381, 542] width 23 height 23
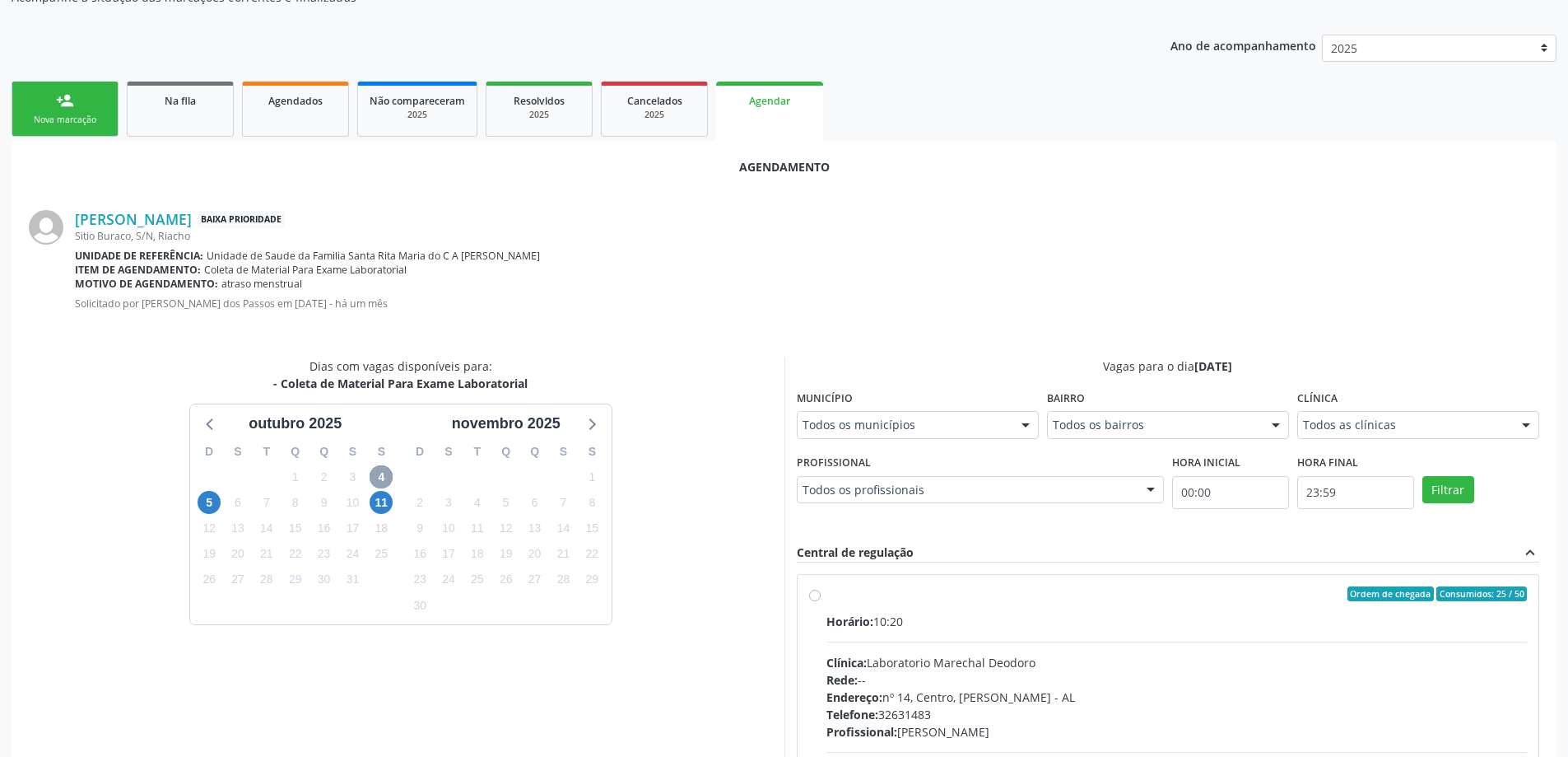
scroll to position [457, 0]
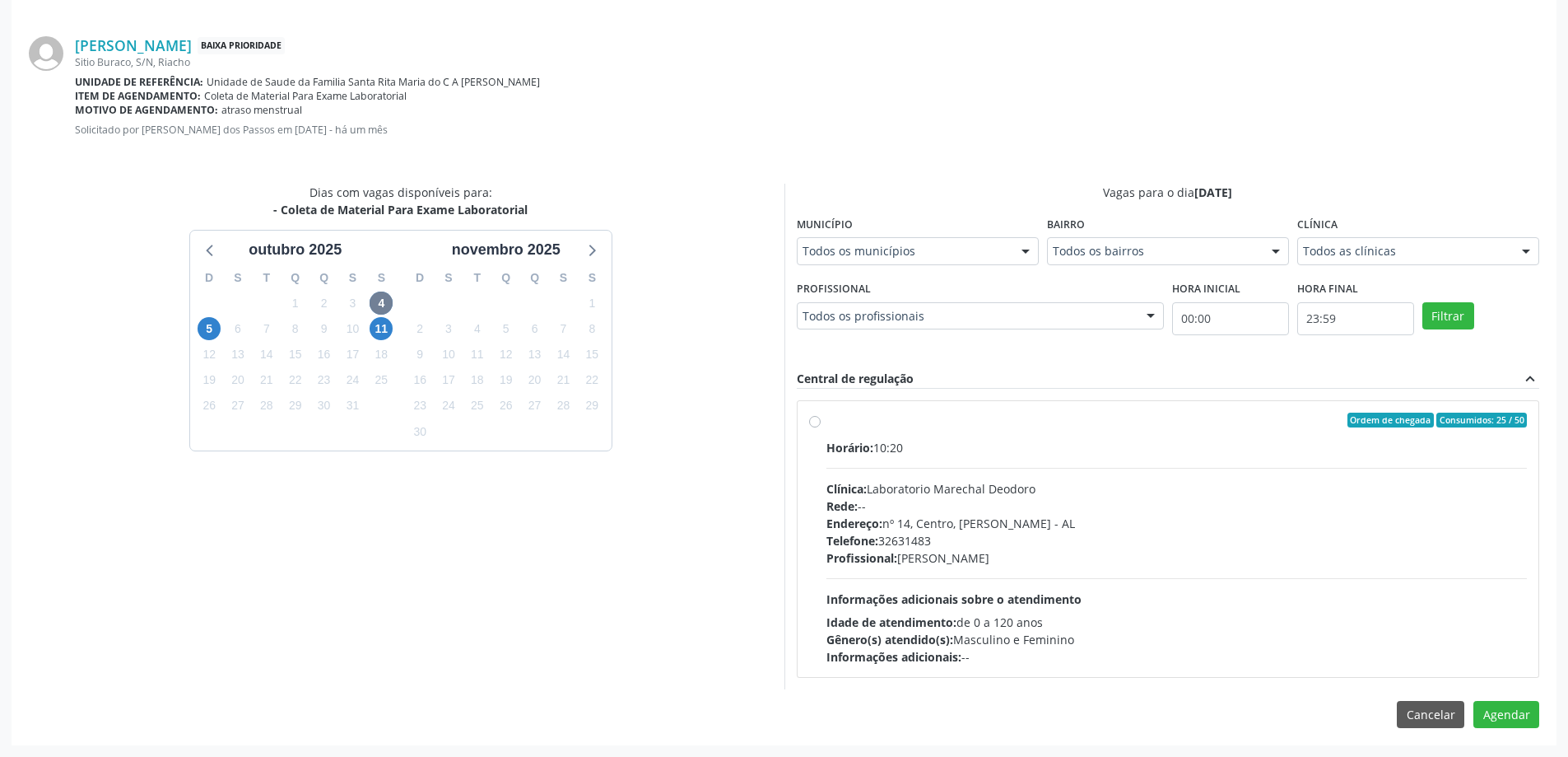
click at [827, 424] on label "Ordem de chegada Consumidos: 25 / 50 Horário: 10:20 Clínica: Laboratorio Marech…" at bounding box center [1178, 539] width 702 height 253
click at [817, 424] on input "Ordem de chegada Consumidos: 25 / 50 Horário: 10:20 Clínica: Laboratorio Marech…" at bounding box center [815, 419] width 12 height 14
radio input "true"
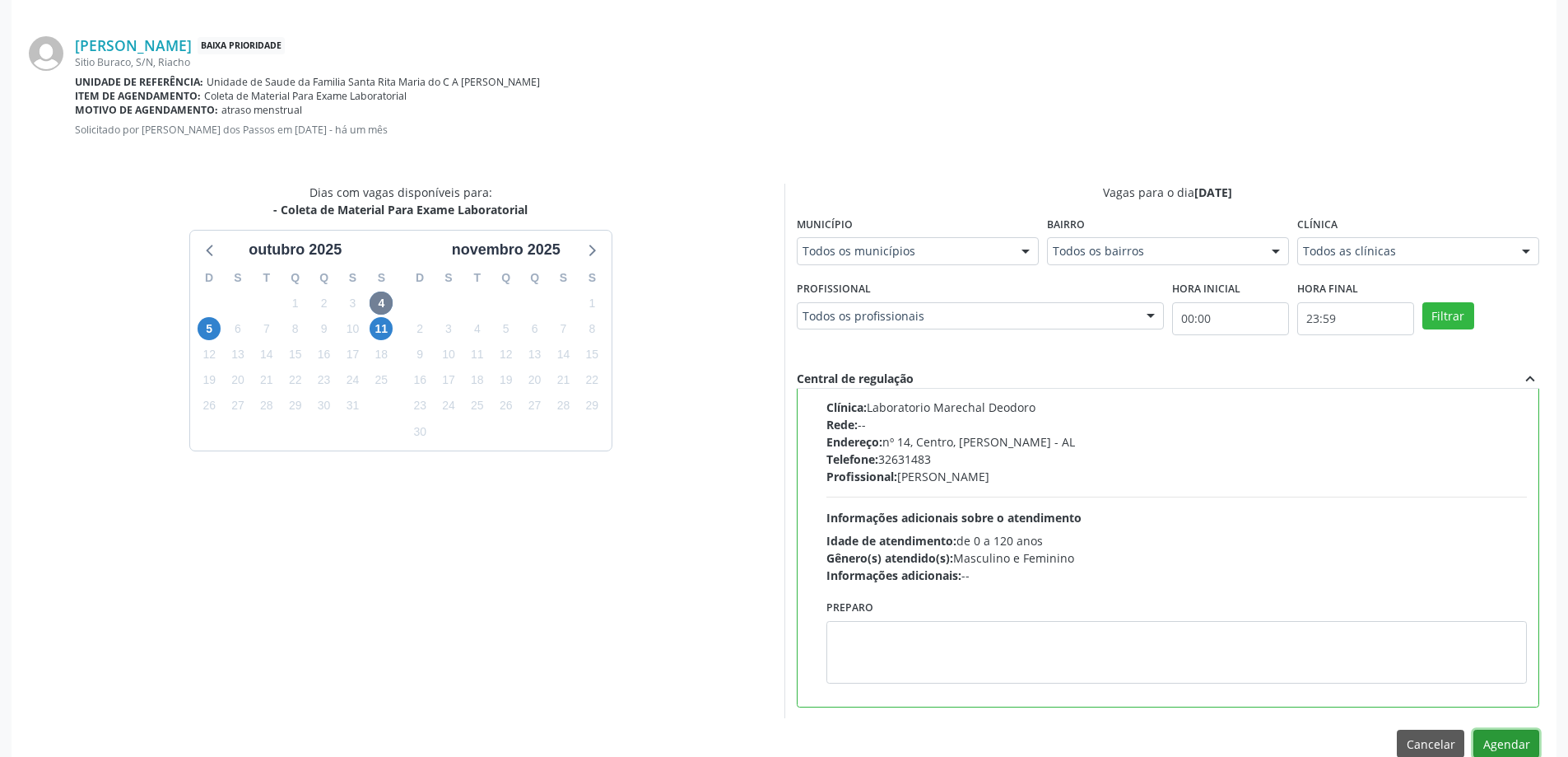
click at [1520, 745] on button "Agendar" at bounding box center [1506, 744] width 66 height 28
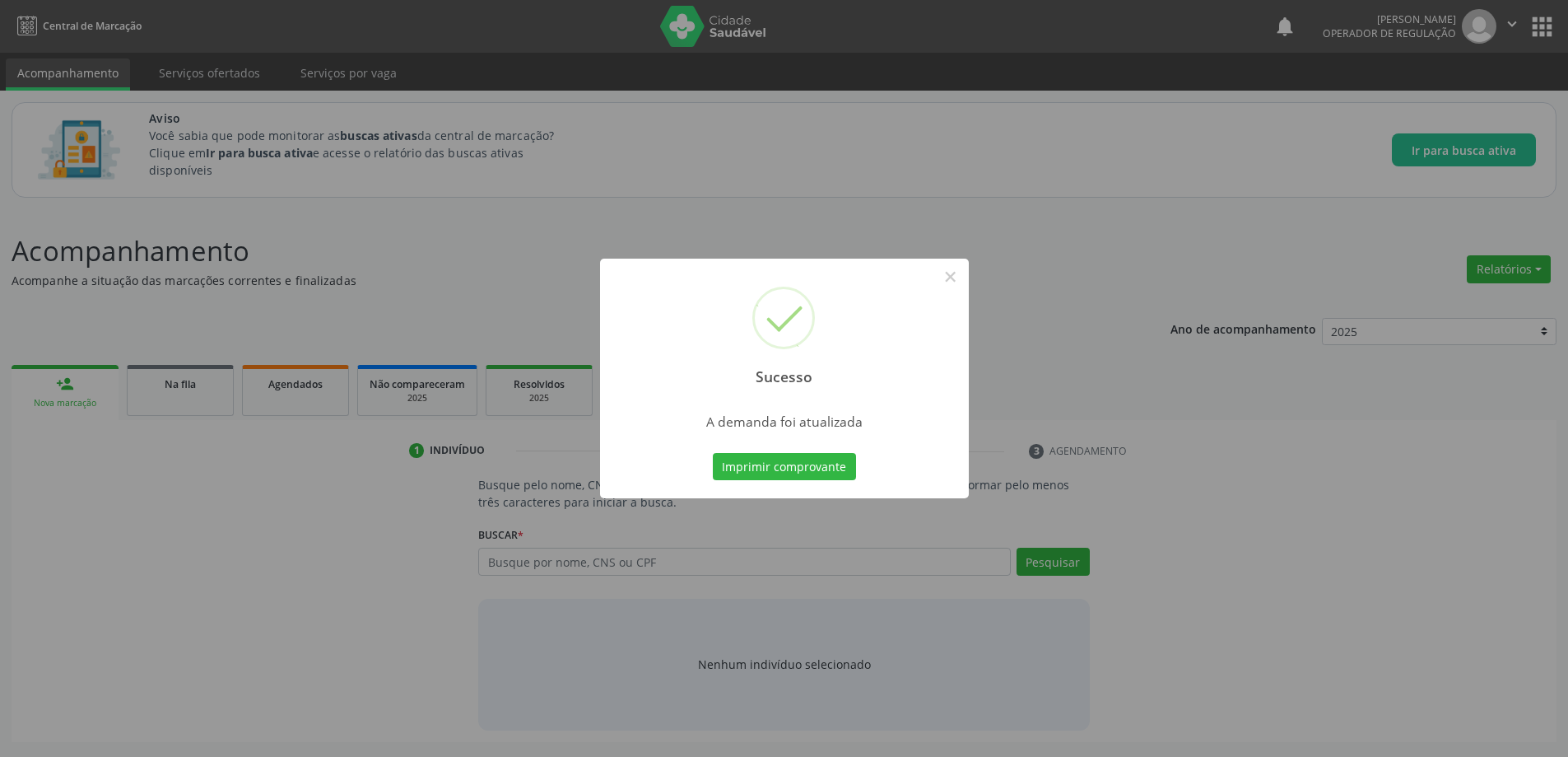
scroll to position [0, 0]
click at [965, 274] on button "×" at bounding box center [956, 276] width 28 height 28
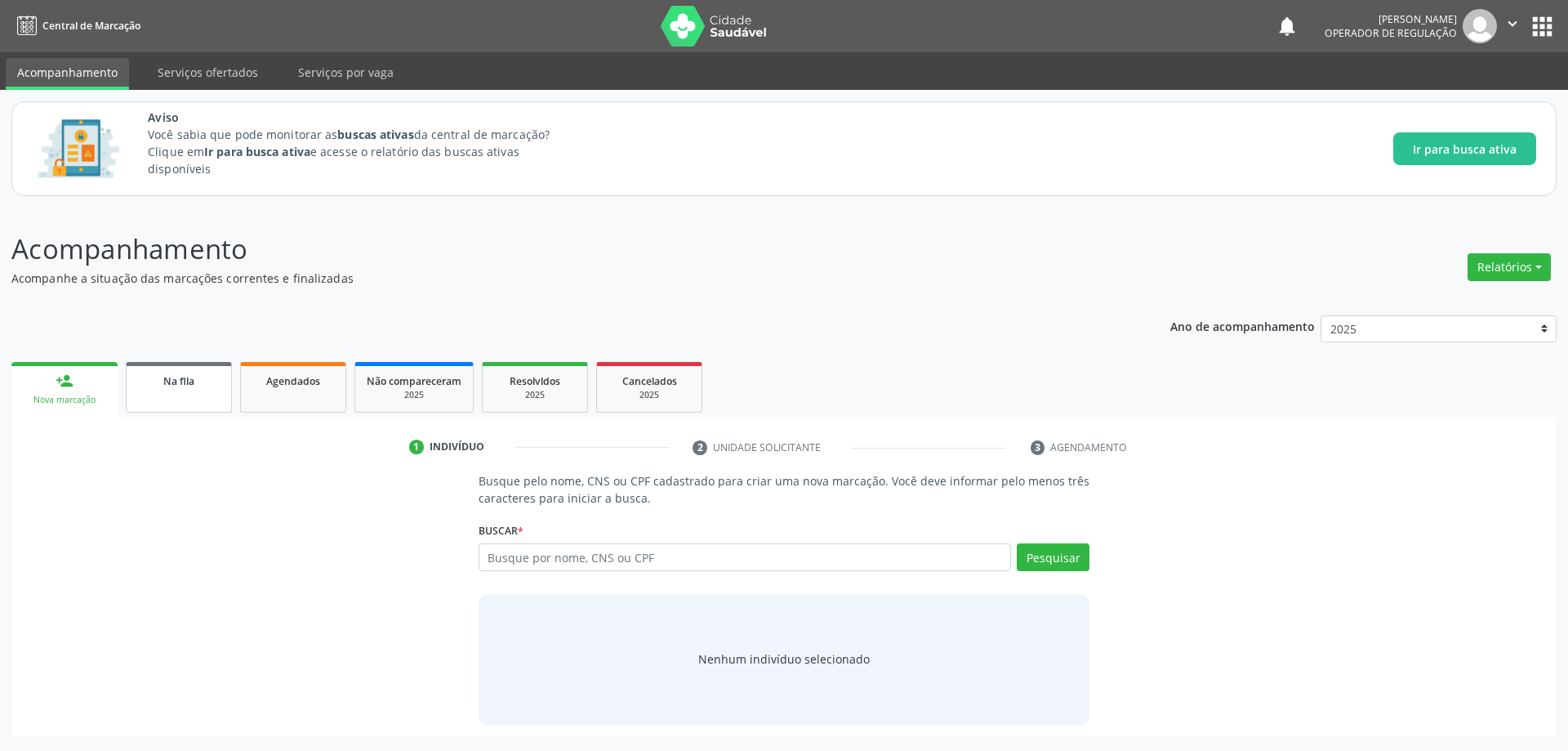
click at [162, 399] on link "Na fila" at bounding box center [178, 386] width 106 height 51
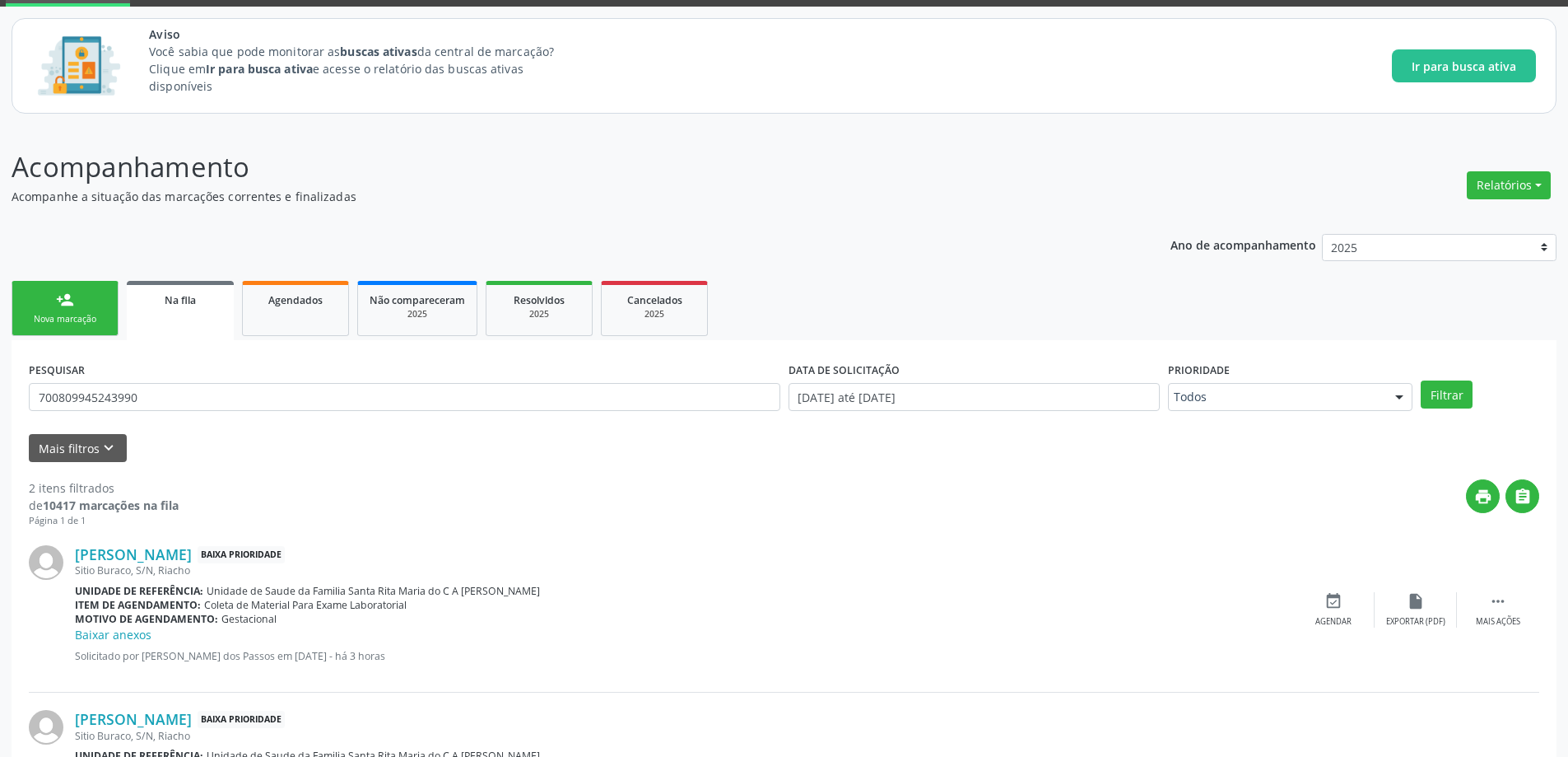
scroll to position [213, 0]
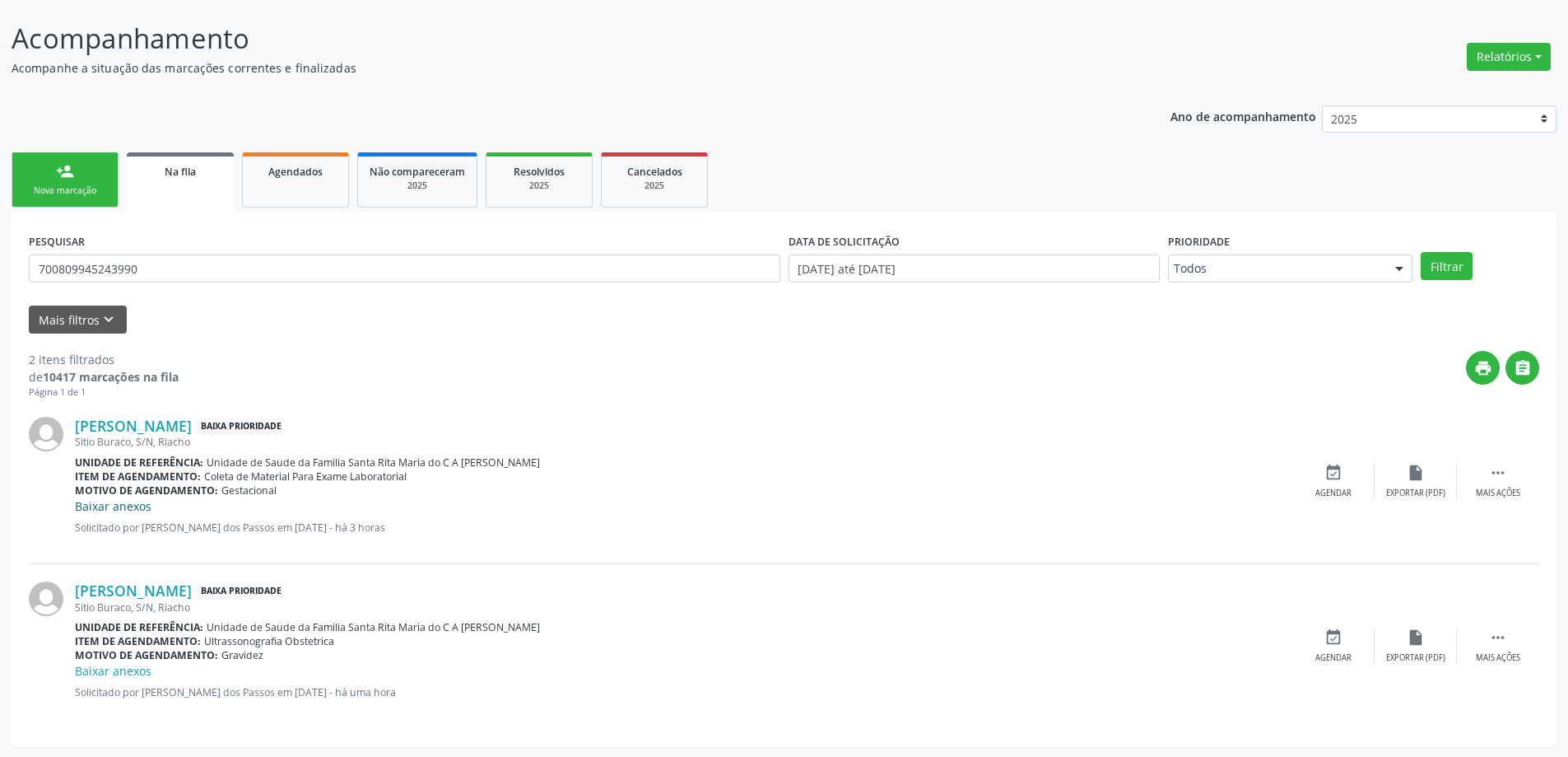
click at [86, 508] on link "Baixar anexos" at bounding box center [113, 506] width 77 height 15
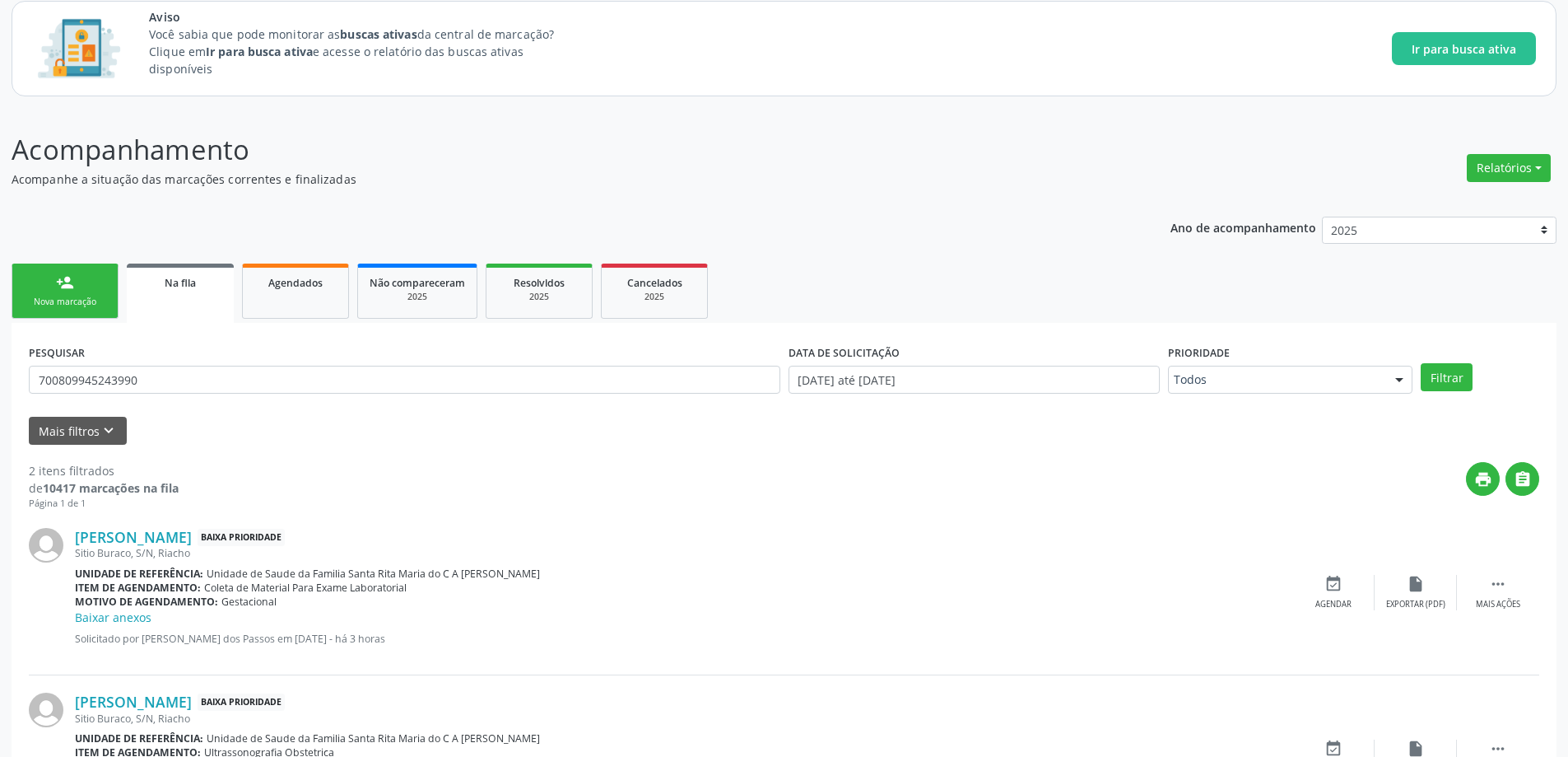
scroll to position [213, 0]
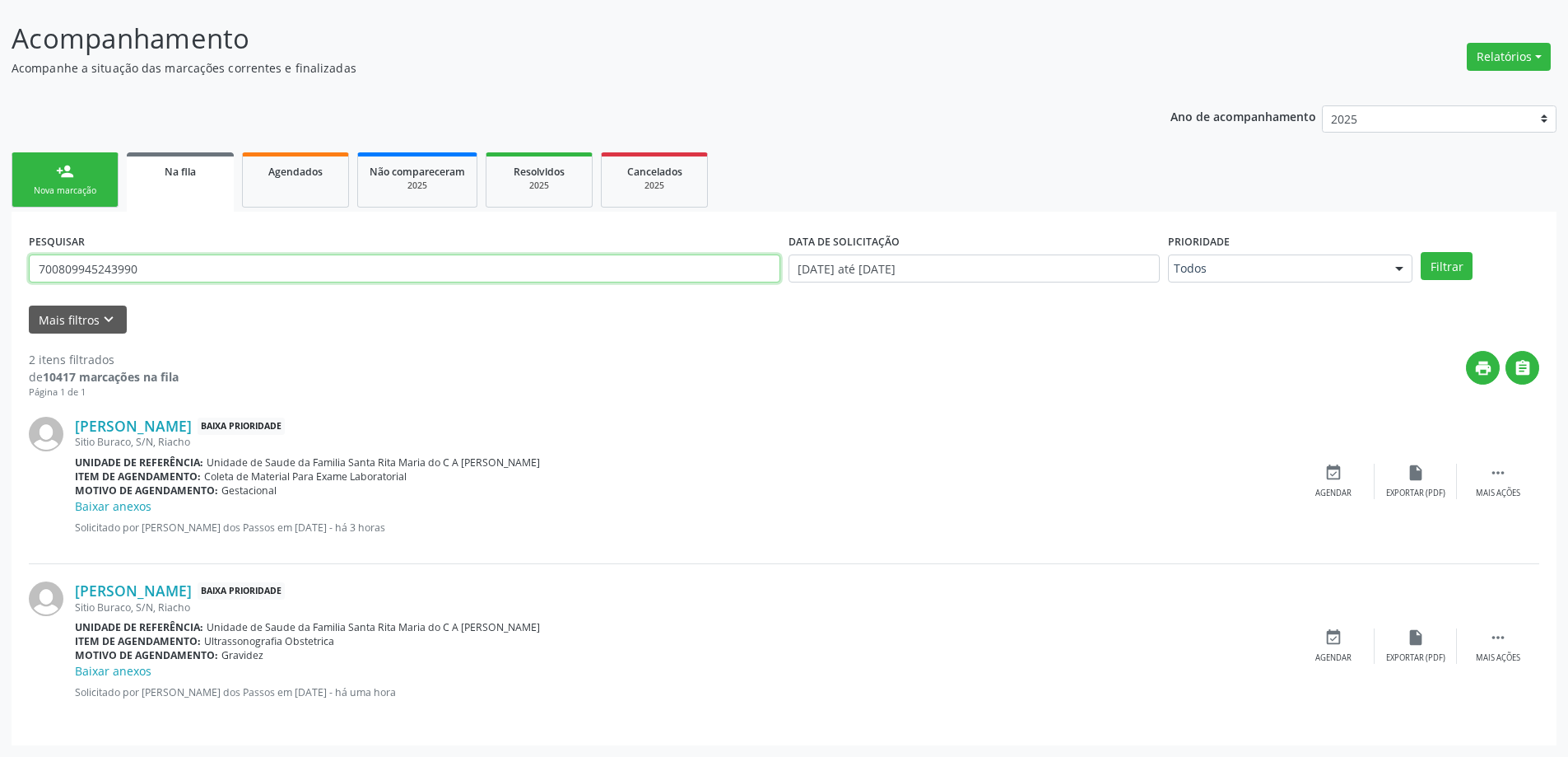
click at [185, 264] on input "700809945243990" at bounding box center [405, 268] width 752 height 28
click at [1421, 252] on button "Filtrar" at bounding box center [1447, 265] width 52 height 28
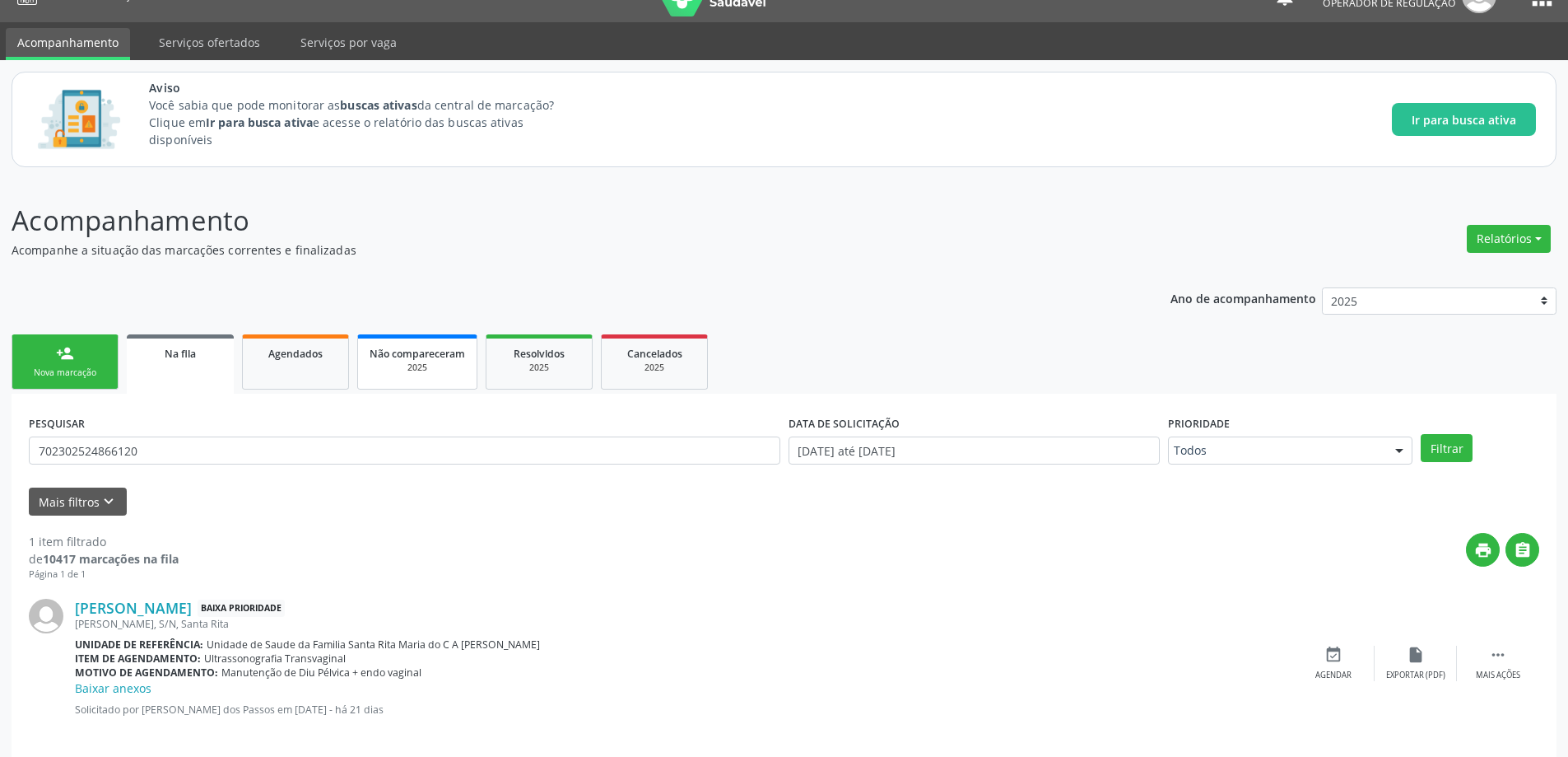
scroll to position [48, 0]
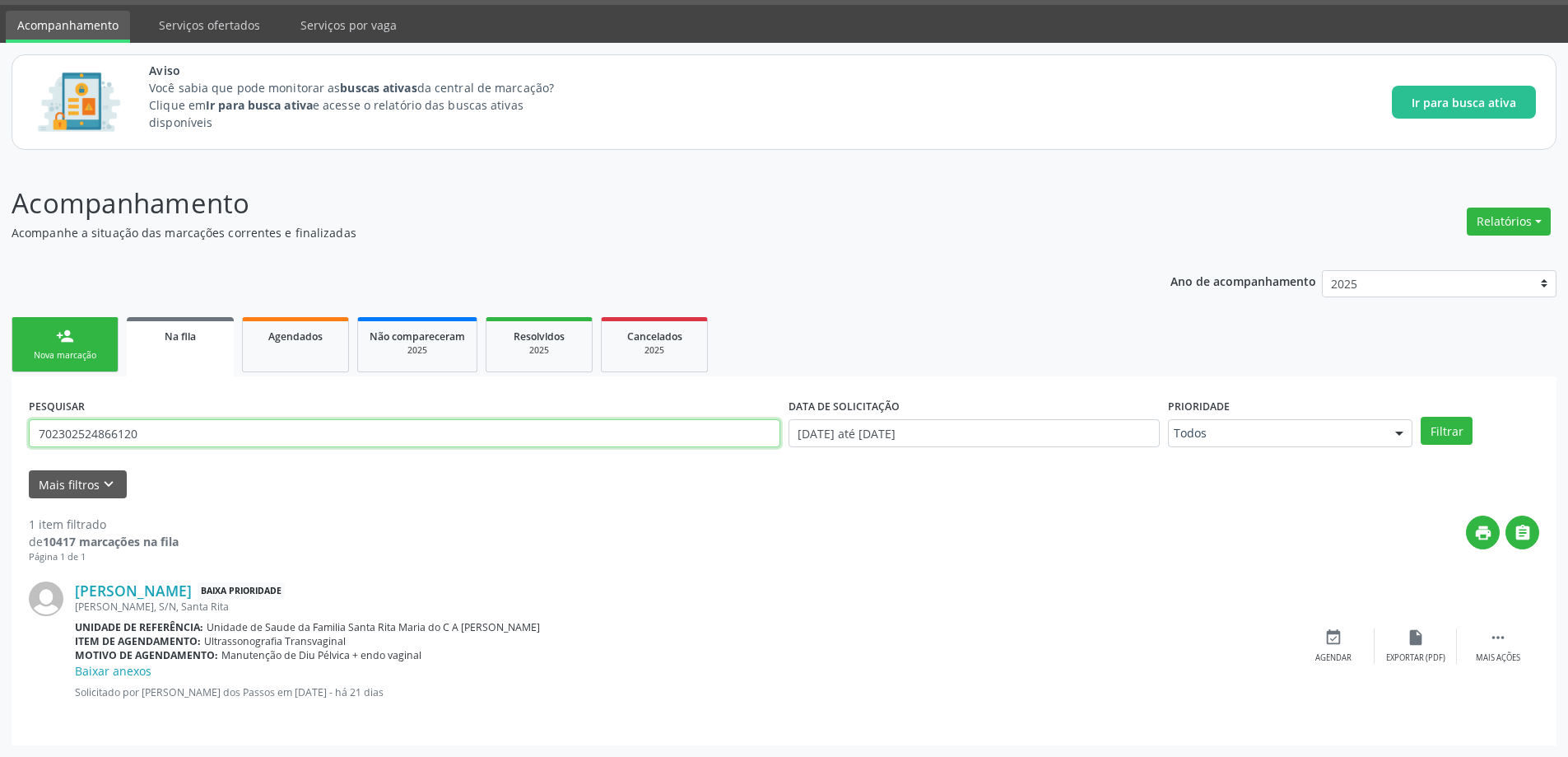
click at [284, 437] on input "702302524866120" at bounding box center [405, 433] width 752 height 28
type input "704103192890270"
click at [1421, 416] on button "Filtrar" at bounding box center [1447, 430] width 52 height 28
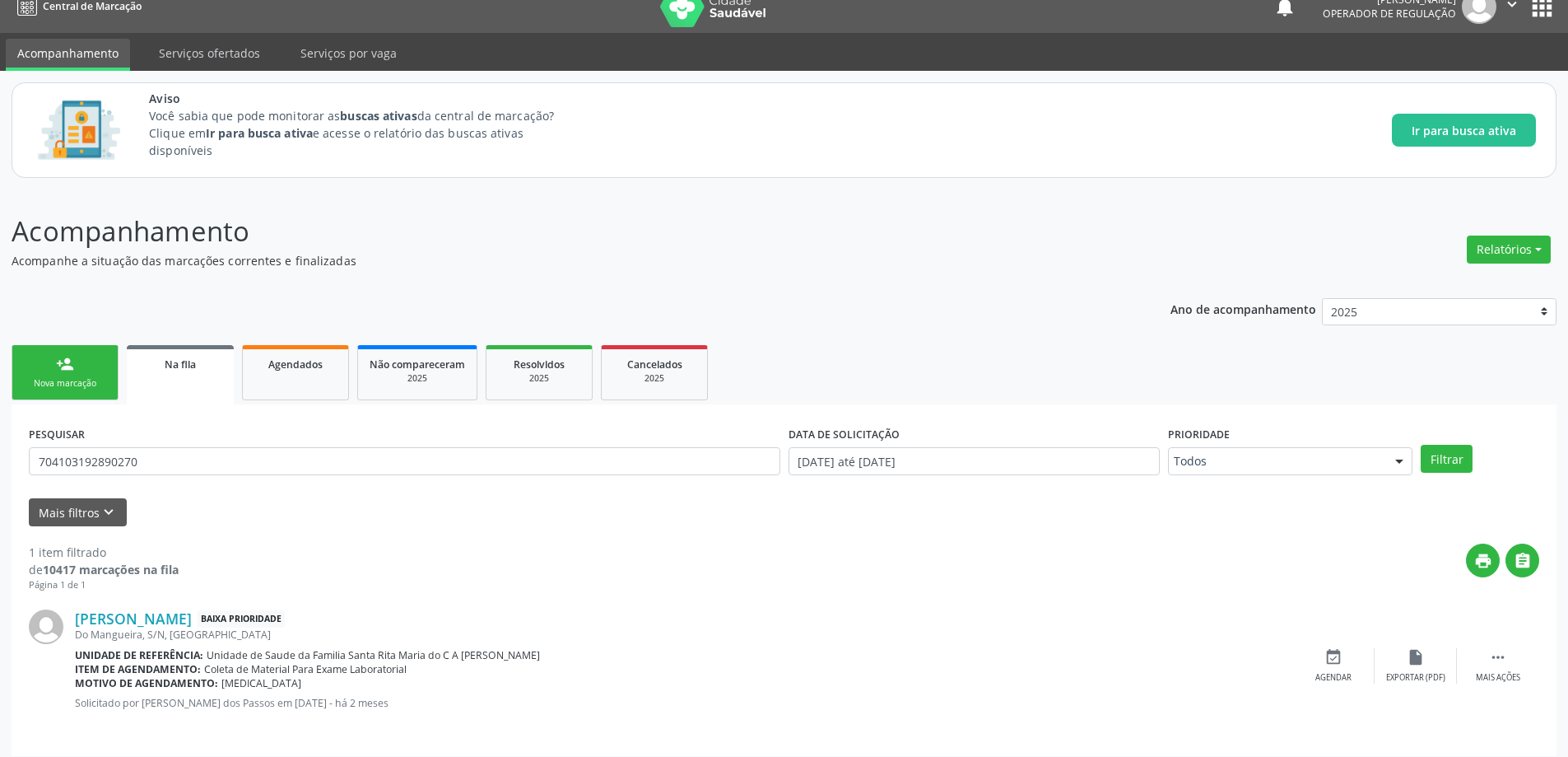
scroll to position [31, 0]
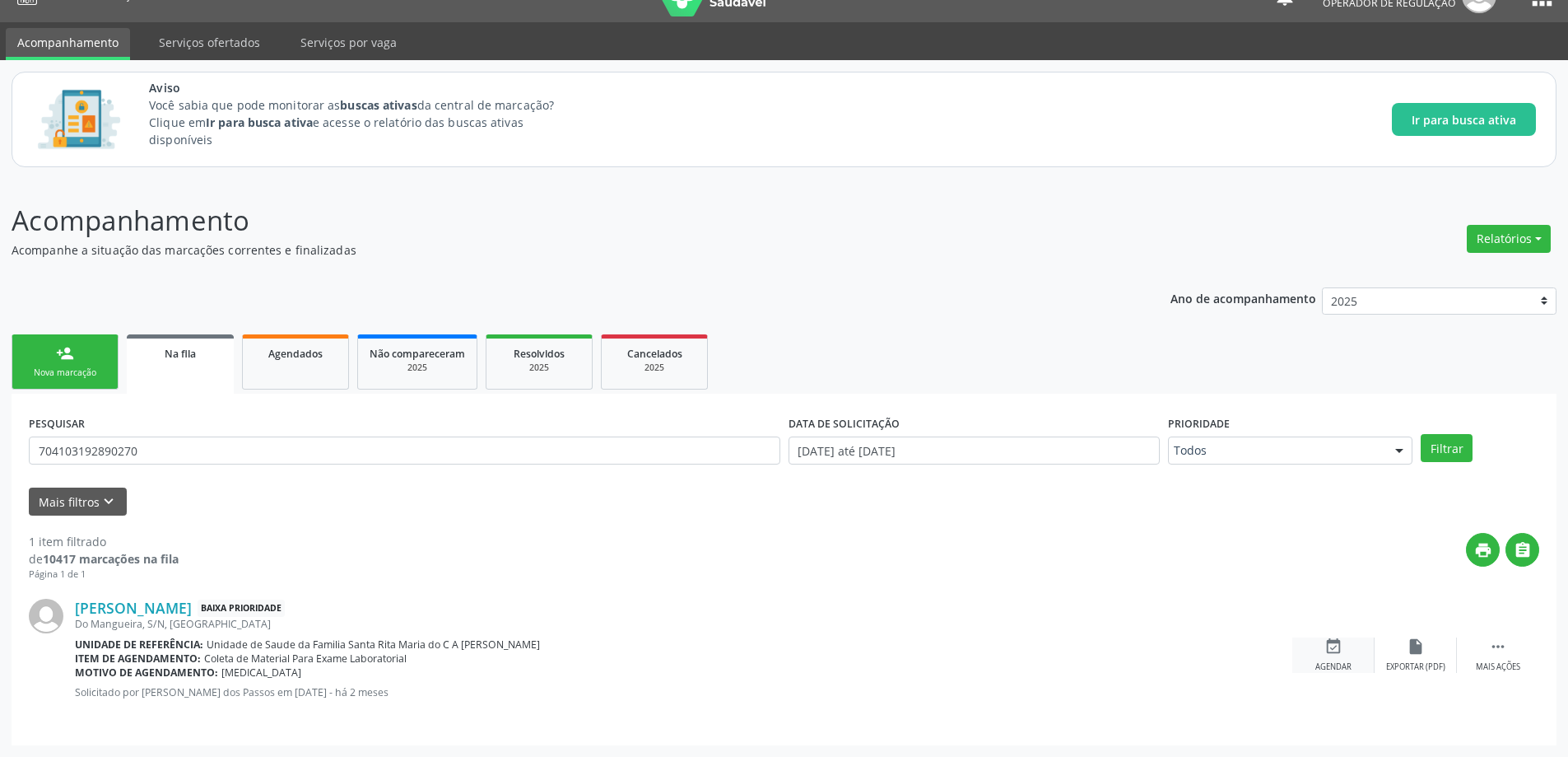
click at [1340, 649] on icon "event_available" at bounding box center [1333, 646] width 18 height 18
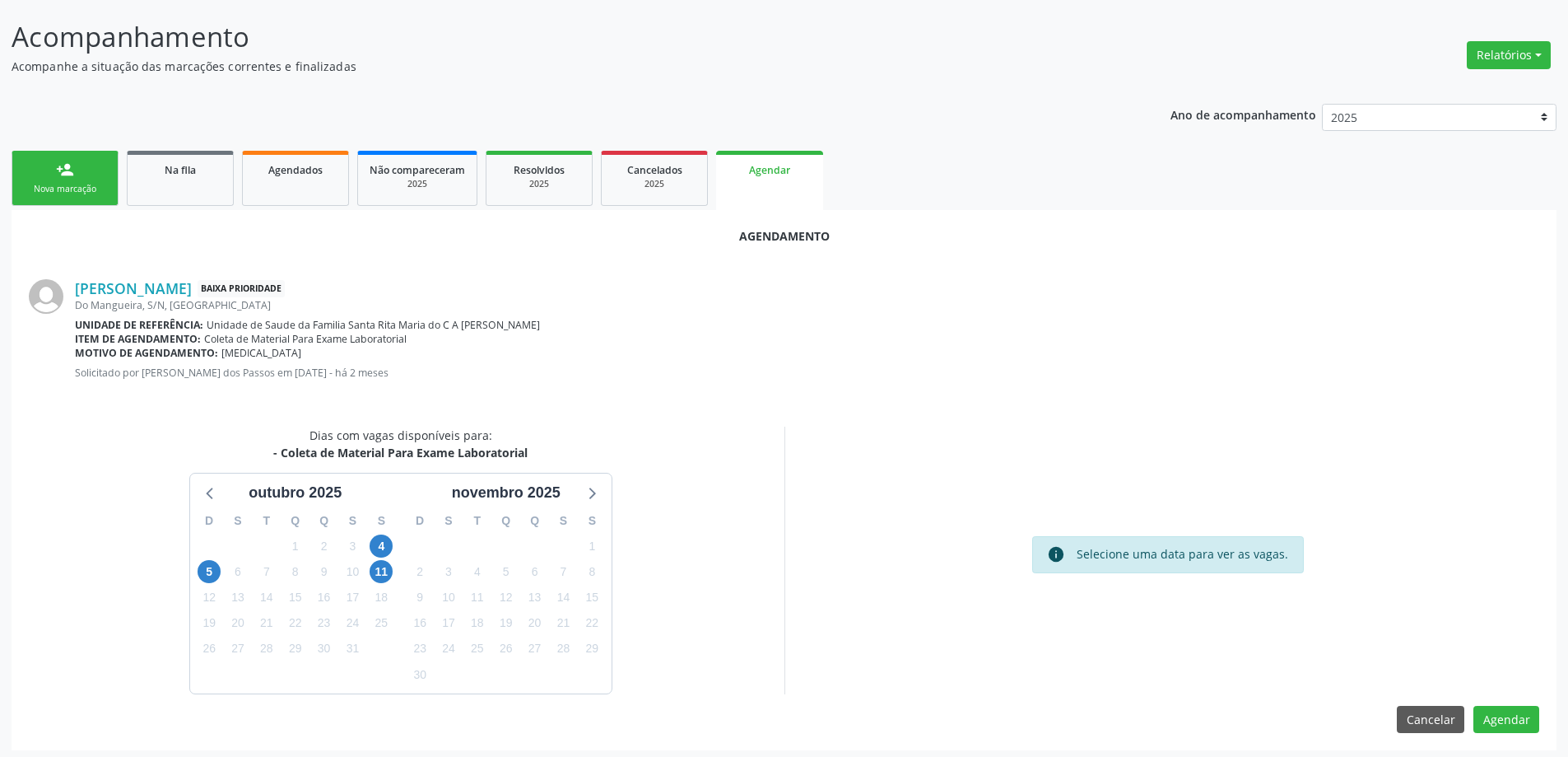
scroll to position [219, 0]
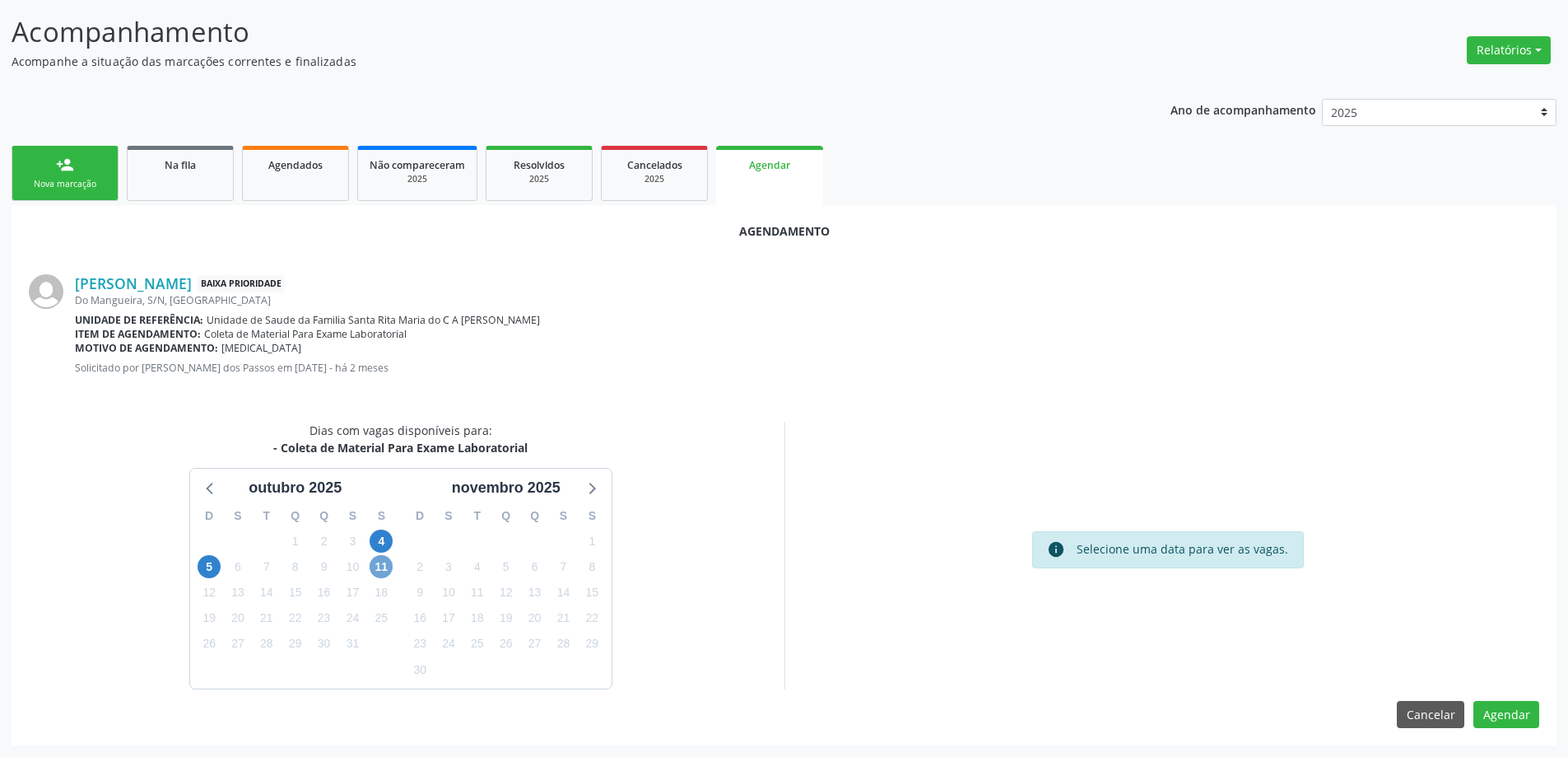
click at [386, 573] on span "11" at bounding box center [381, 567] width 23 height 23
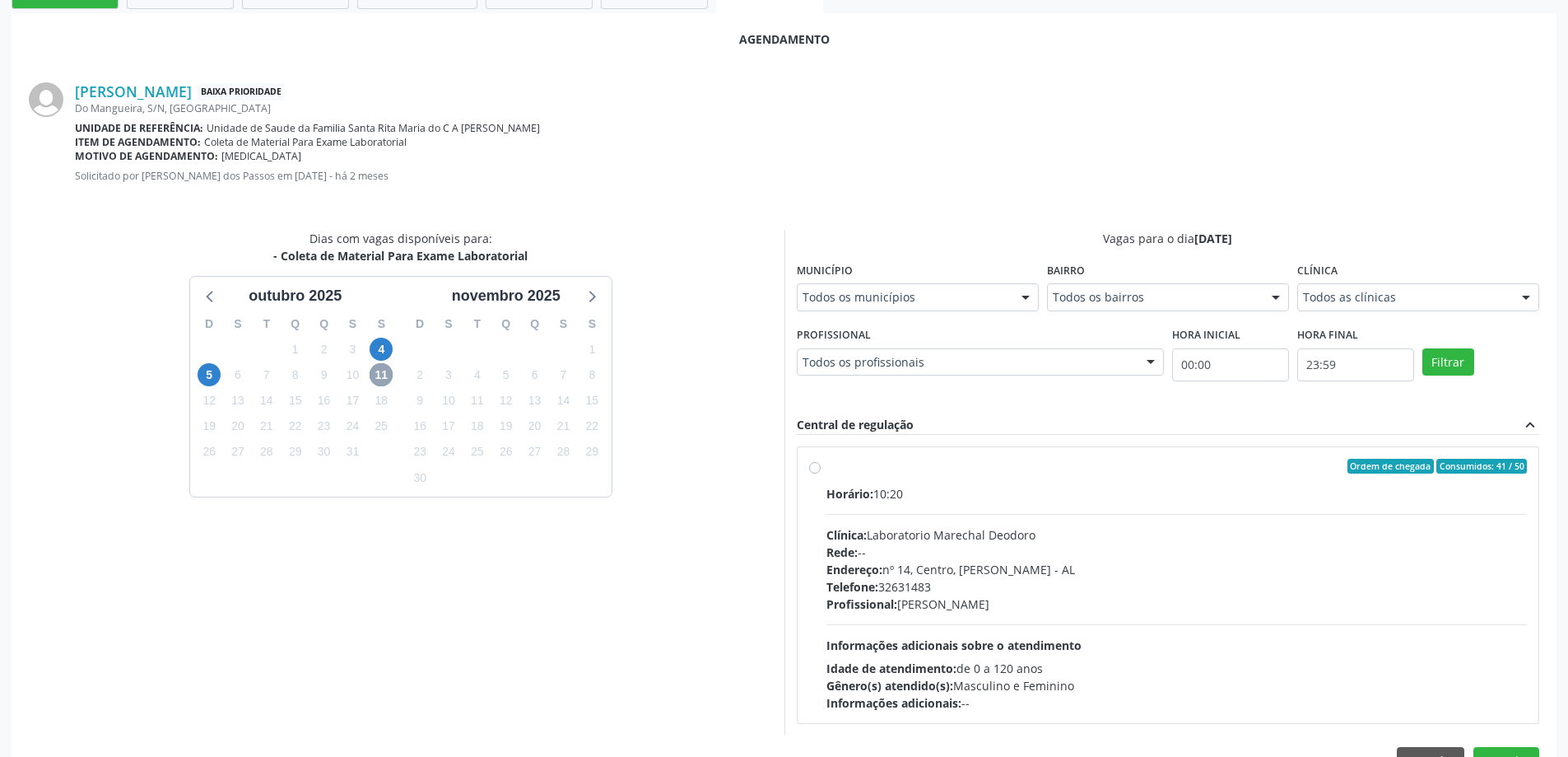
scroll to position [457, 0]
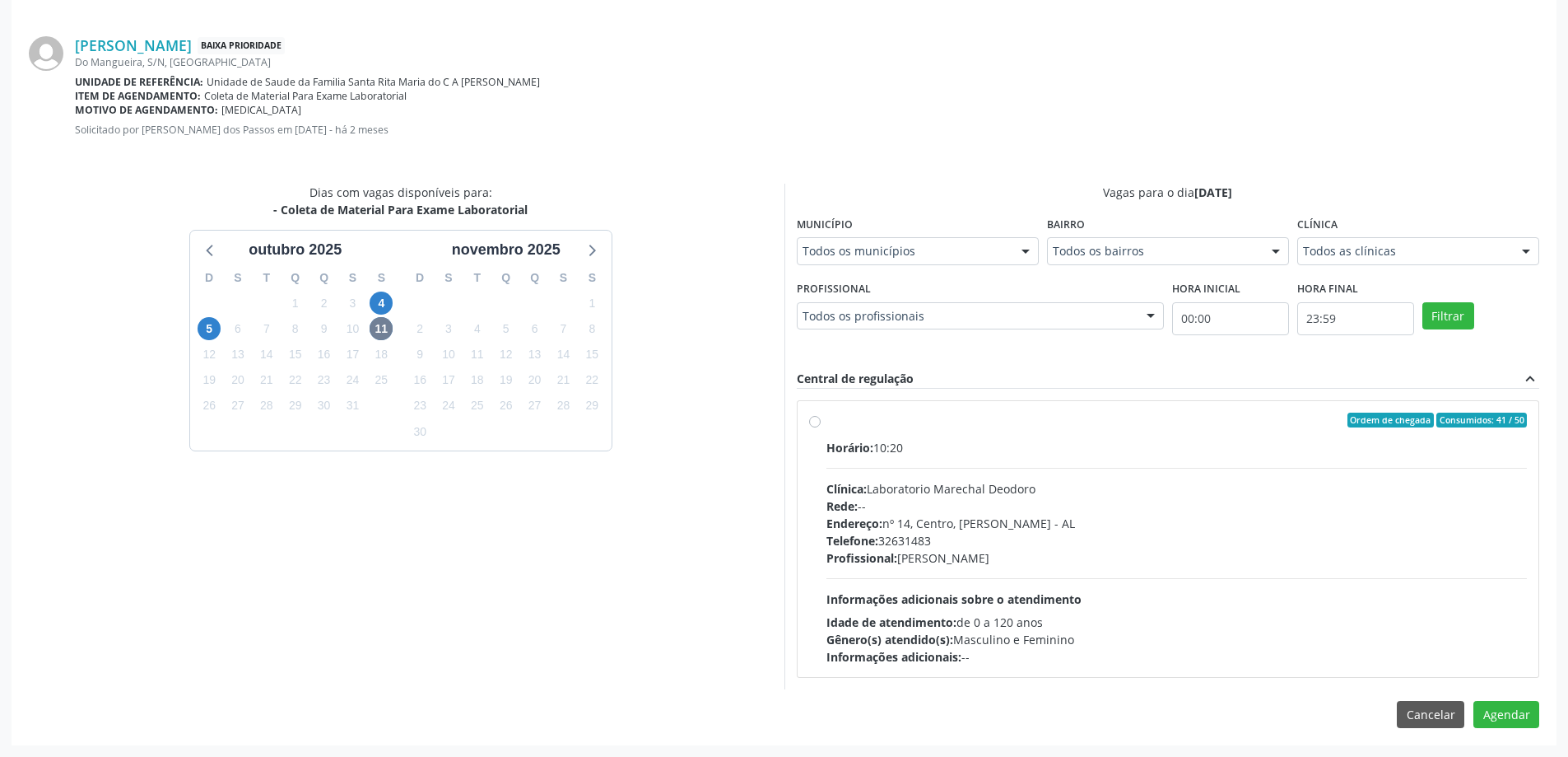
click at [822, 422] on div "Ordem de chegada Consumidos: 41 / 50 Horário: 10:20 Clínica: Laboratorio Marech…" at bounding box center [1169, 539] width 719 height 253
radio input "true"
click at [1494, 748] on button "Agendar" at bounding box center [1506, 744] width 66 height 28
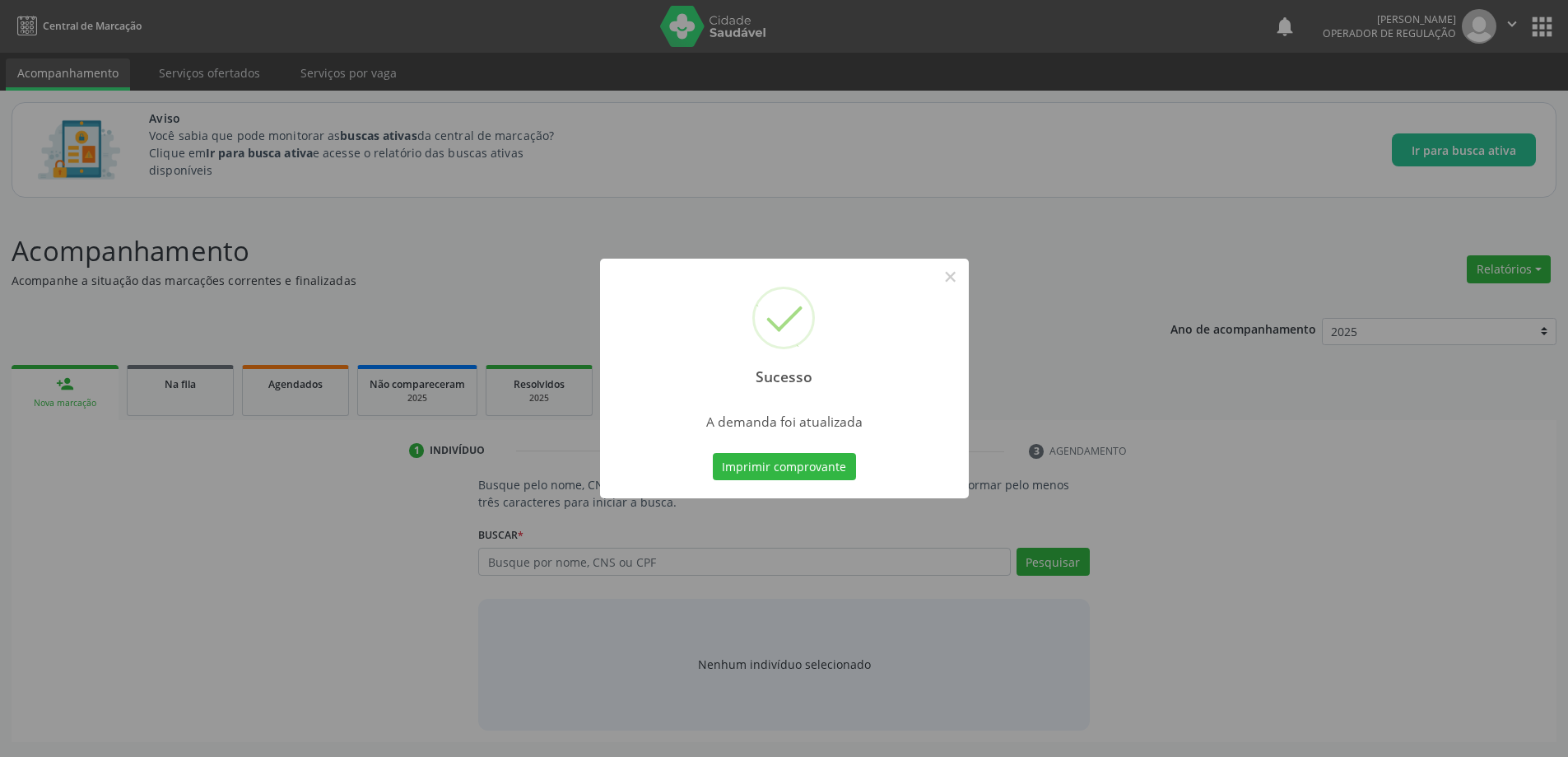
scroll to position [0, 0]
click at [959, 282] on button "×" at bounding box center [956, 276] width 28 height 28
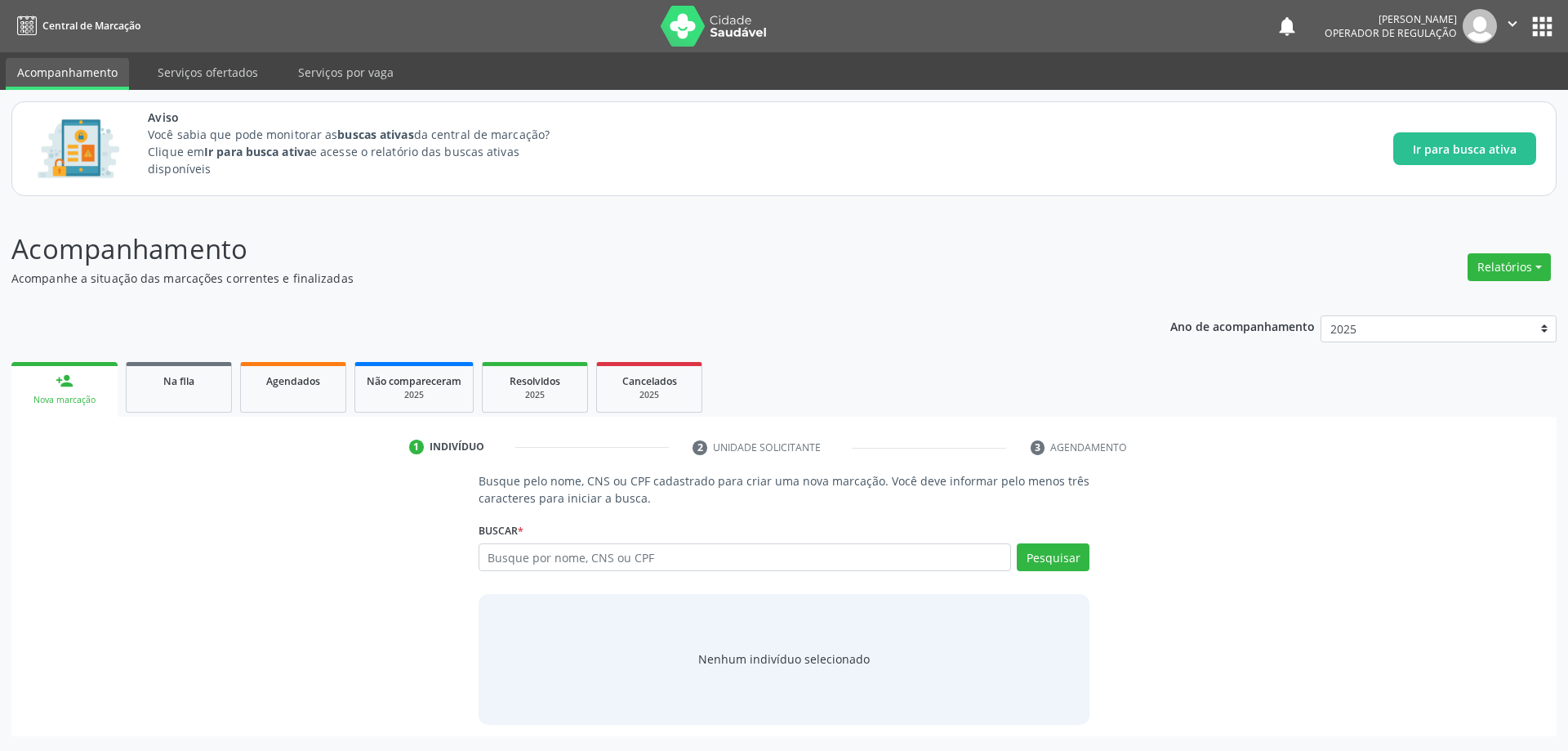
click at [694, 307] on div "Ano de acompanhamento 2025 person_add Nova marcação Na fila Agendados Não compa…" at bounding box center [784, 520] width 1545 height 432
click at [153, 387] on div "Na fila" at bounding box center [179, 381] width 82 height 17
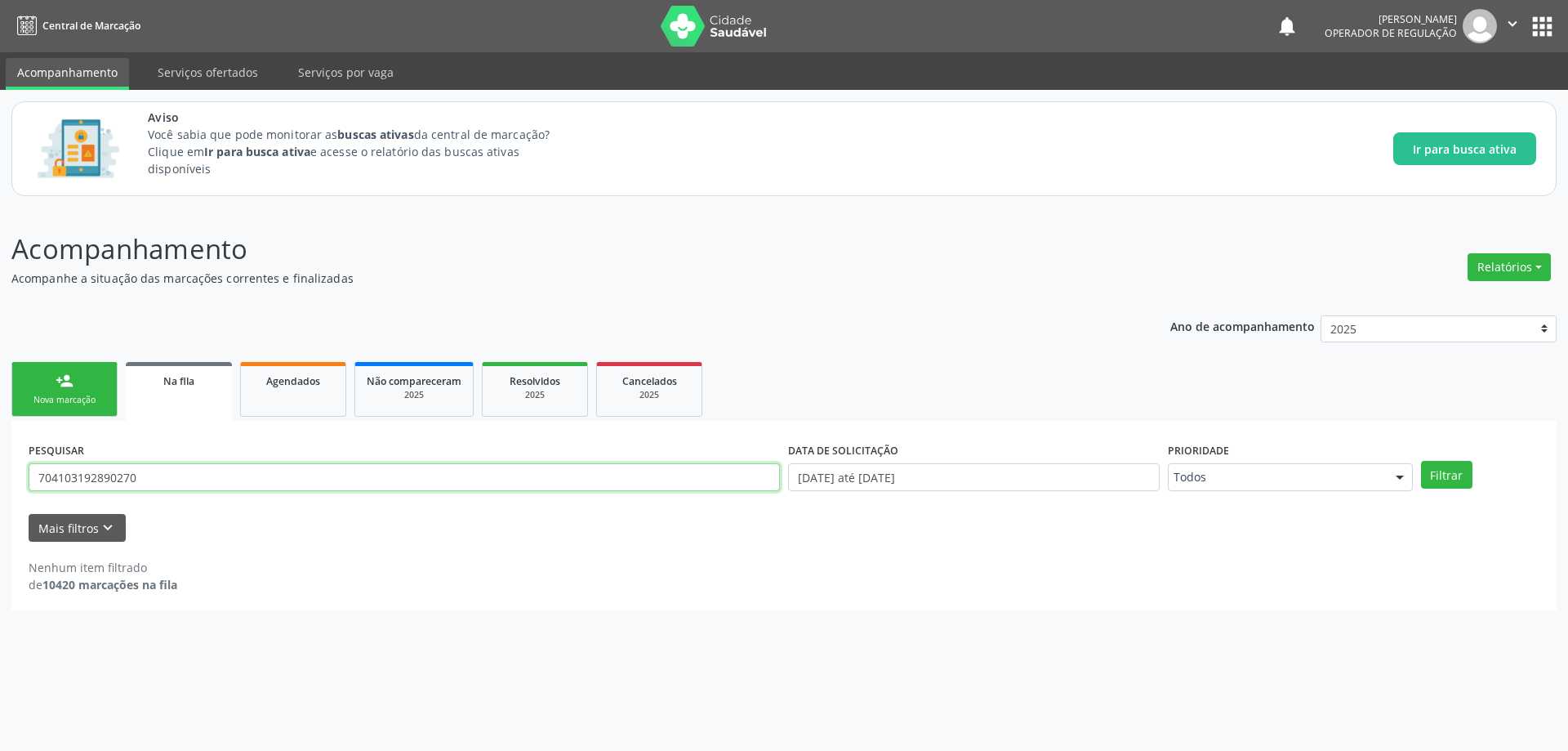
click at [221, 485] on input "704103192890270" at bounding box center [404, 477] width 752 height 28
click at [1421, 461] on button "Filtrar" at bounding box center [1447, 474] width 52 height 28
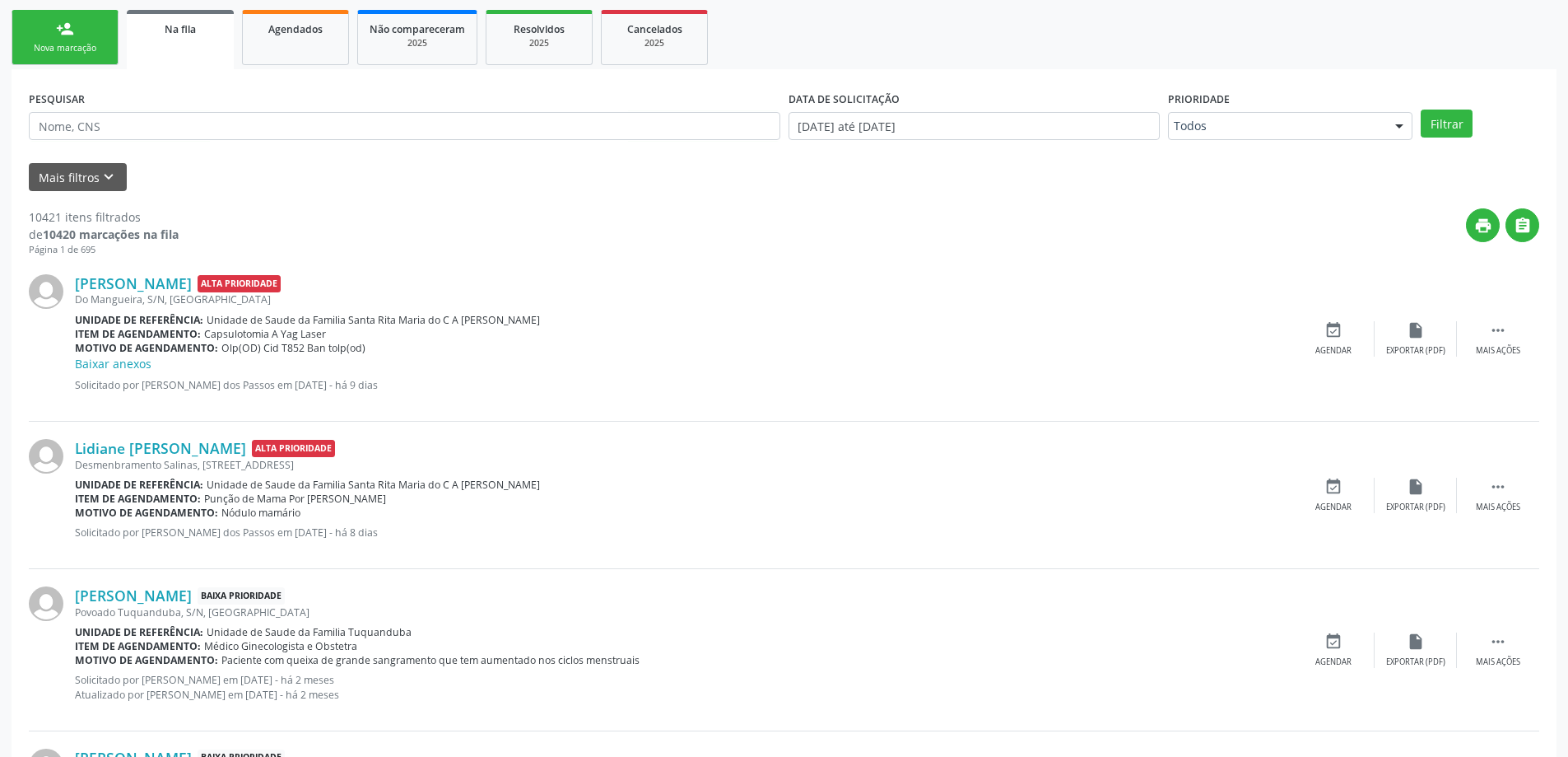
scroll to position [330, 0]
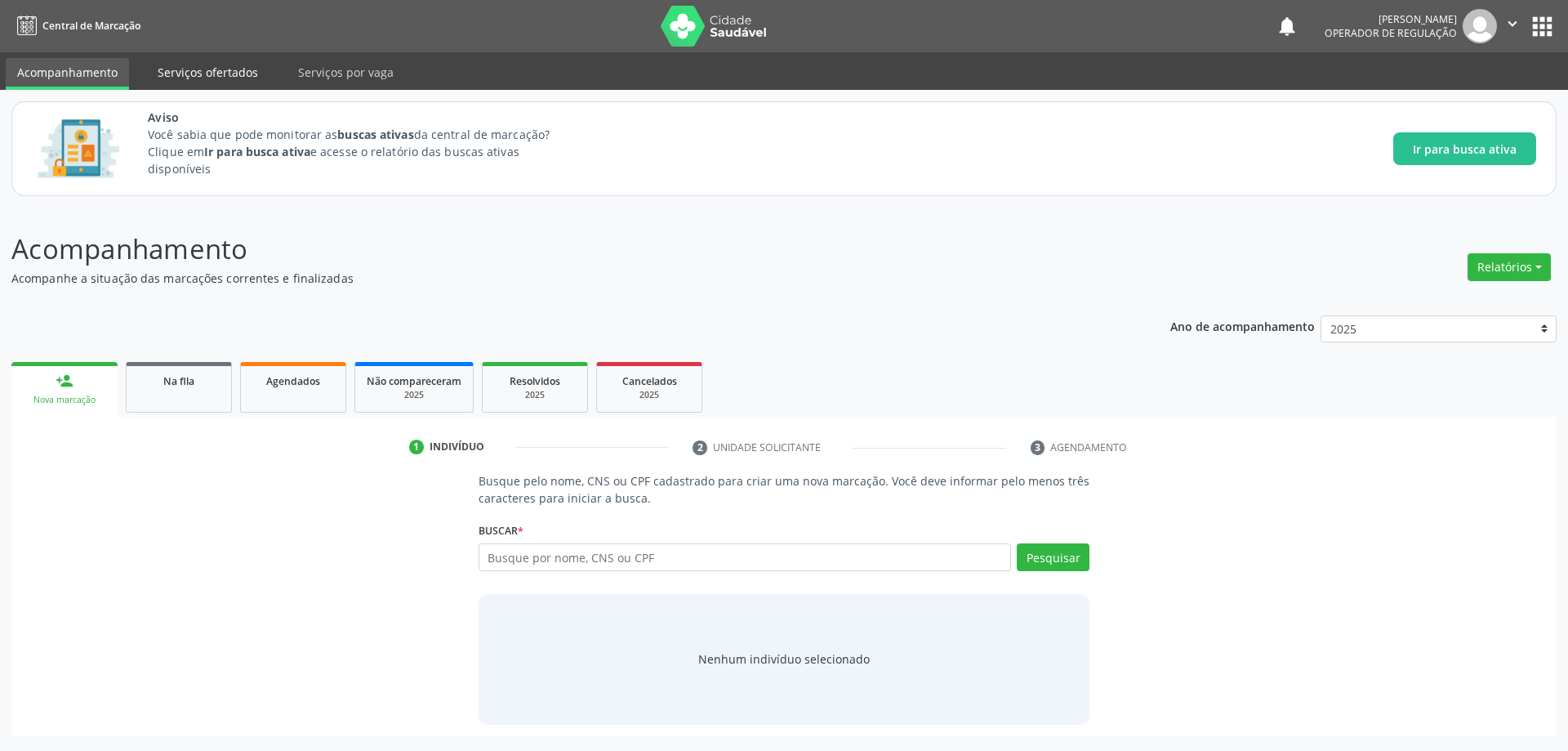
click at [200, 76] on link "Serviços ofertados" at bounding box center [207, 73] width 123 height 29
